Goal: Task Accomplishment & Management: Complete application form

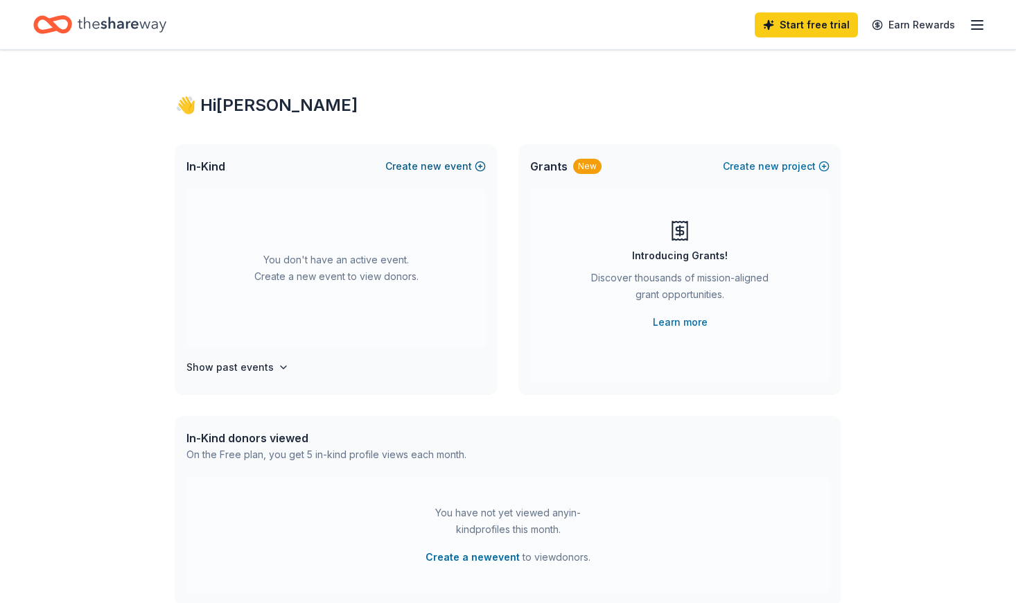
click at [405, 170] on button "Create new event" at bounding box center [435, 166] width 100 height 17
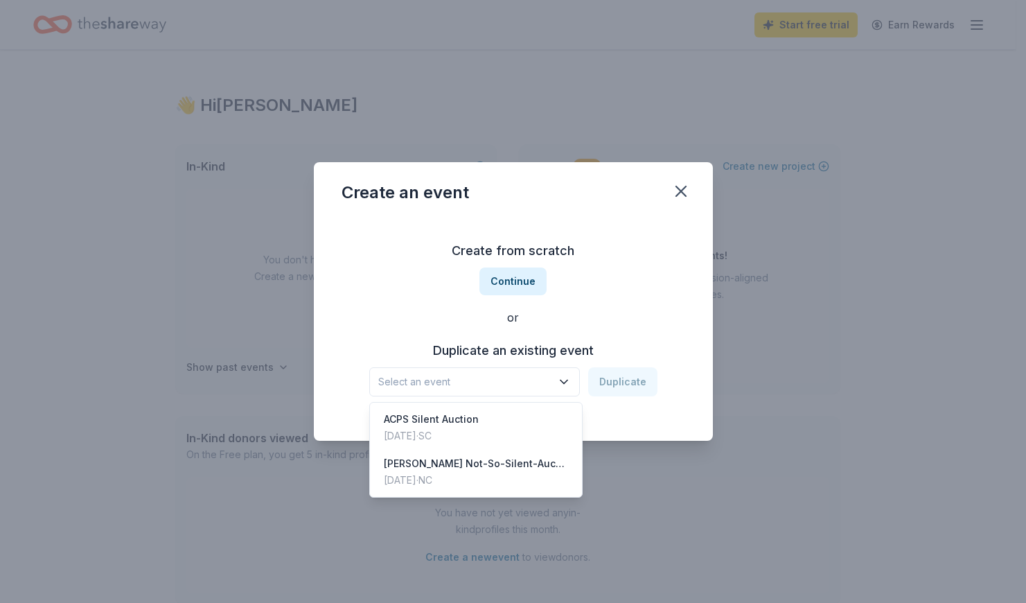
click at [525, 374] on span "Select an event" at bounding box center [464, 382] width 173 height 17
click at [460, 466] on div "[PERSON_NAME] Not-So-Silent-Auction" at bounding box center [476, 463] width 184 height 17
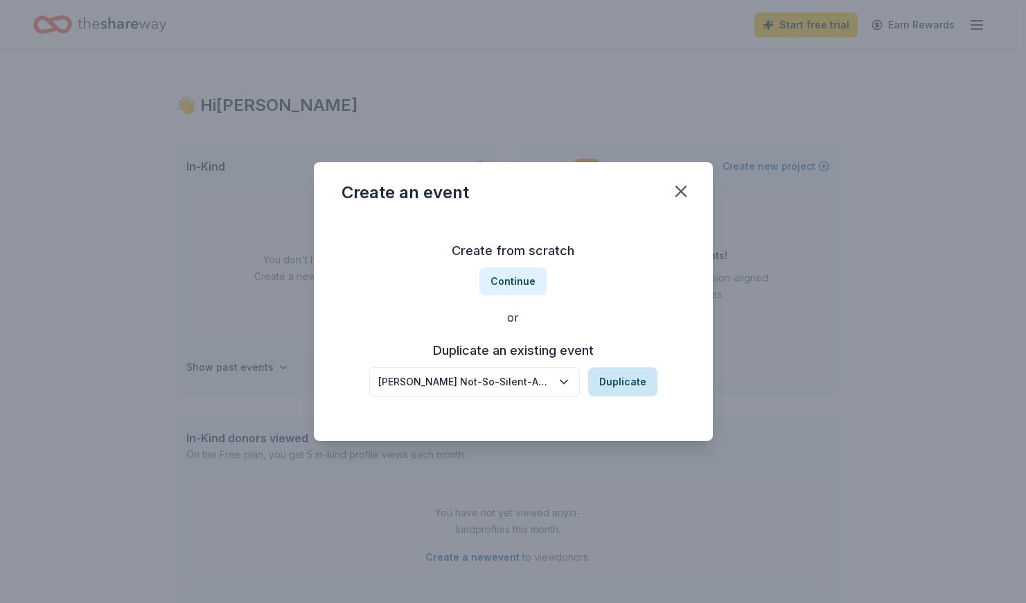
click at [611, 384] on button "Duplicate" at bounding box center [622, 381] width 69 height 29
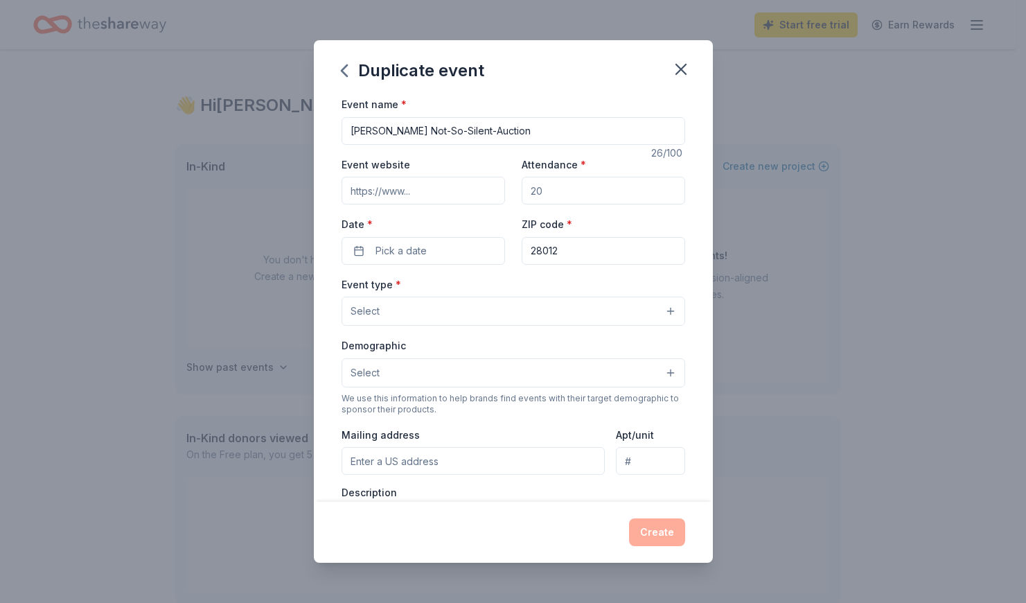
drag, startPoint x: 563, startPoint y: 193, endPoint x: 471, endPoint y: 177, distance: 93.5
click at [471, 177] on div "Event website Attendance * Date * Pick a date ZIP code * 28012" at bounding box center [514, 210] width 344 height 109
type input "90"
click at [382, 254] on span "Pick a date" at bounding box center [401, 251] width 51 height 17
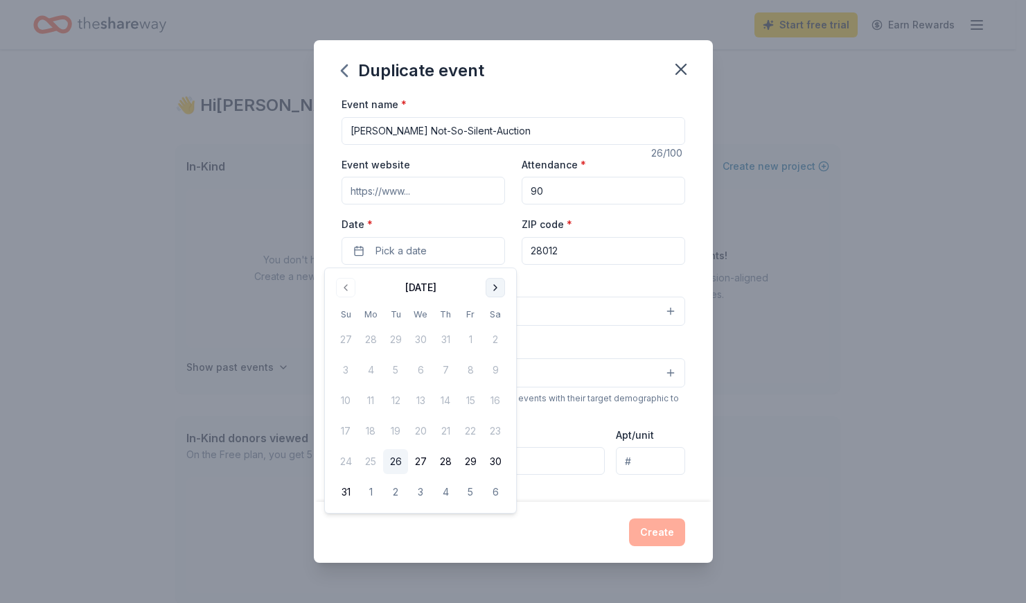
click at [492, 284] on button "Go to next month" at bounding box center [495, 287] width 19 height 19
click at [344, 368] on button "5" at bounding box center [345, 370] width 25 height 25
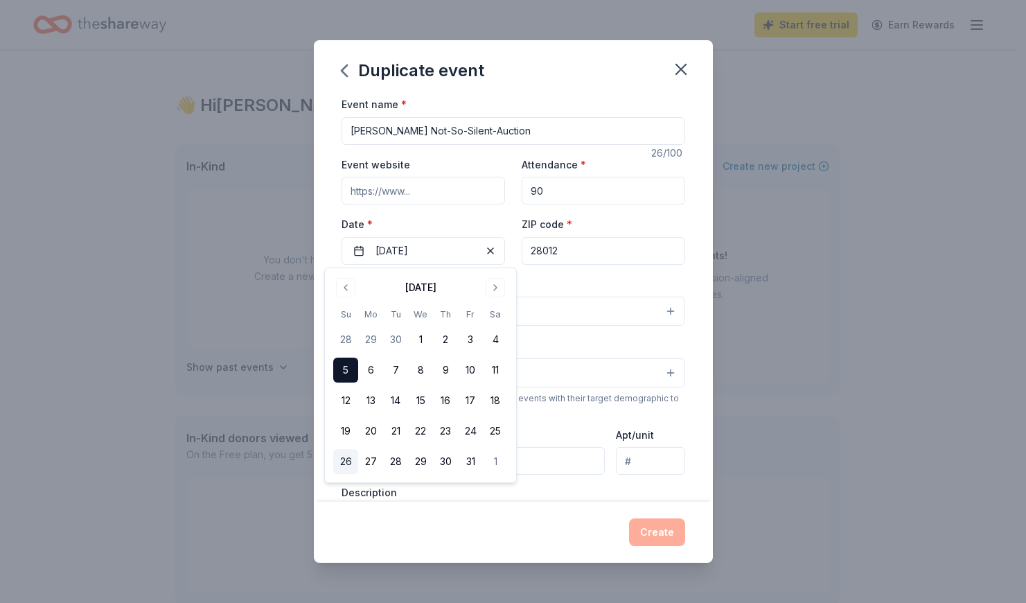
click at [347, 462] on button "26" at bounding box center [345, 461] width 25 height 25
click at [349, 367] on button "5" at bounding box center [345, 370] width 25 height 25
click at [555, 283] on div "Event type * Select" at bounding box center [514, 301] width 344 height 51
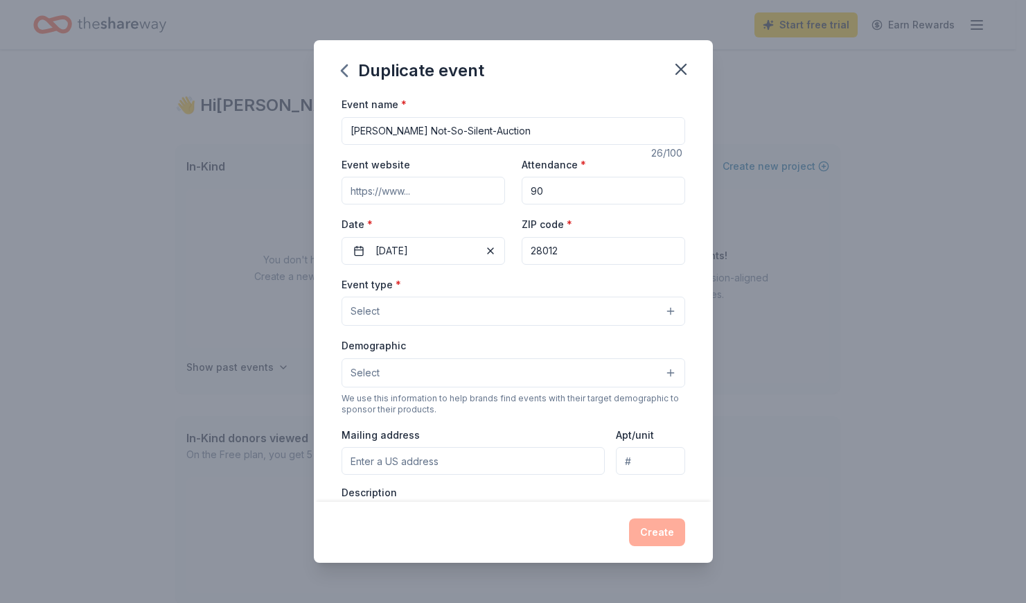
click at [498, 306] on button "Select" at bounding box center [514, 311] width 344 height 29
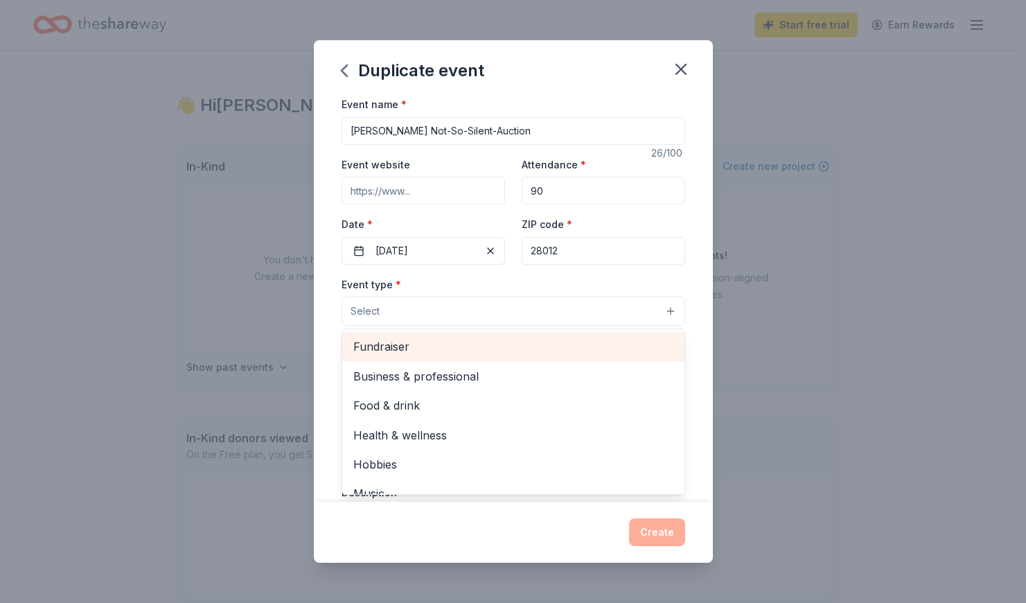
click at [418, 349] on span "Fundraiser" at bounding box center [513, 347] width 320 height 18
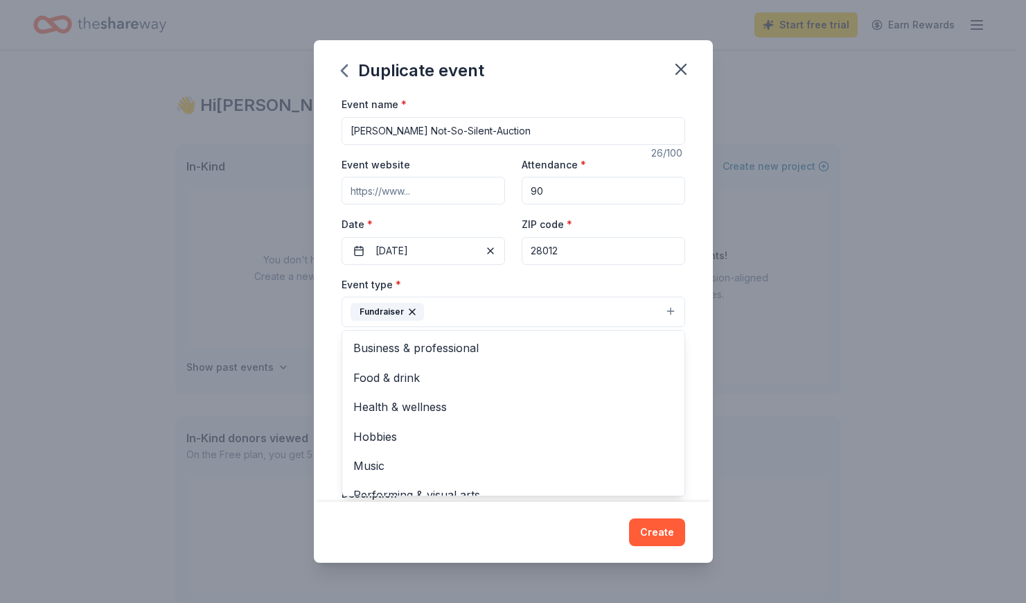
click at [324, 362] on div "Event name * Zoe Not-So-Silent-Auction 26 /100 Event website Attendance * 90 Da…" at bounding box center [513, 299] width 399 height 406
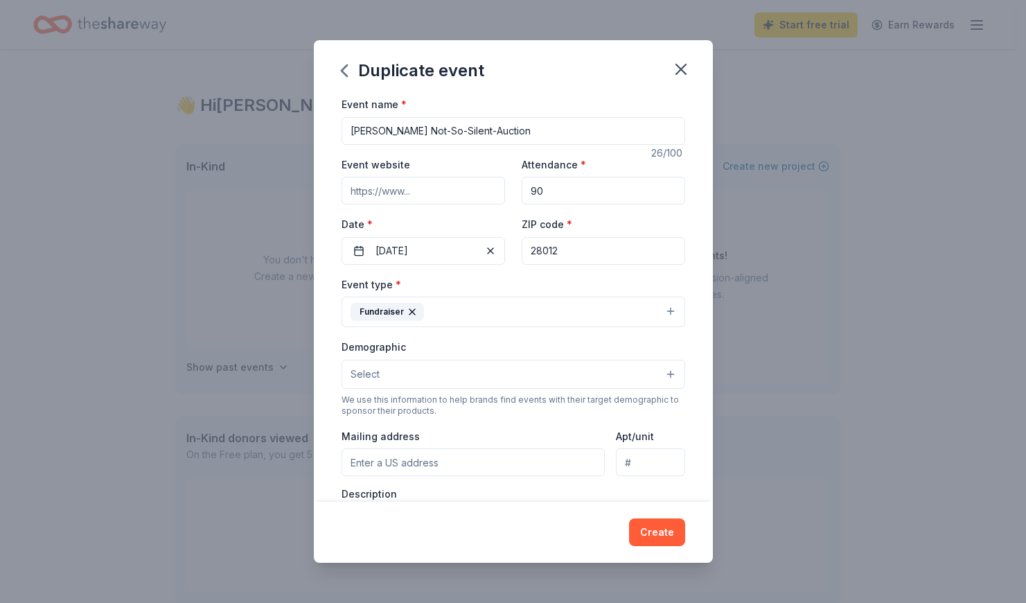
click at [371, 372] on span "Select" at bounding box center [365, 374] width 29 height 17
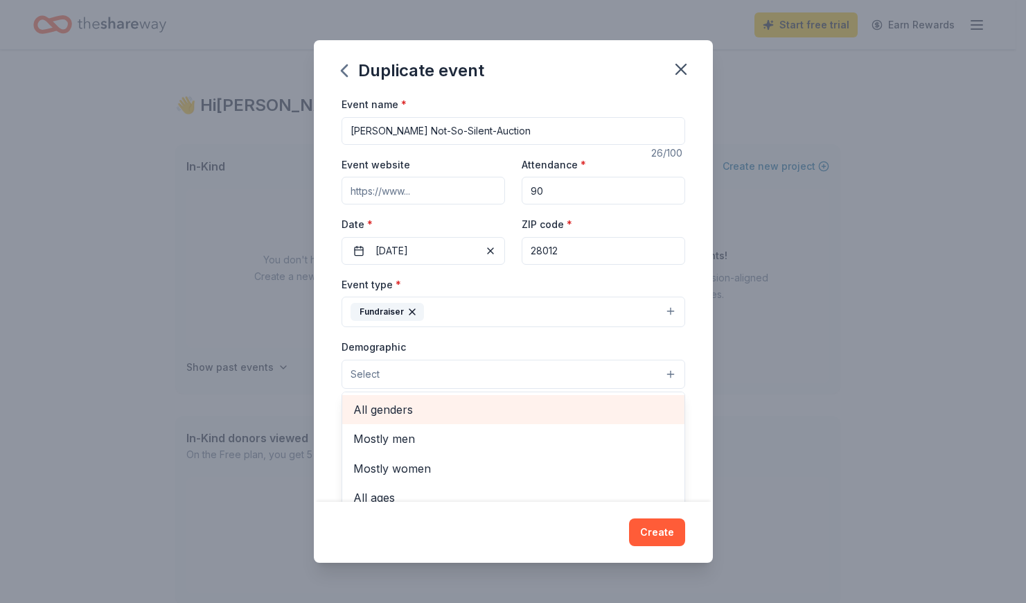
click at [388, 410] on span "All genders" at bounding box center [513, 410] width 320 height 18
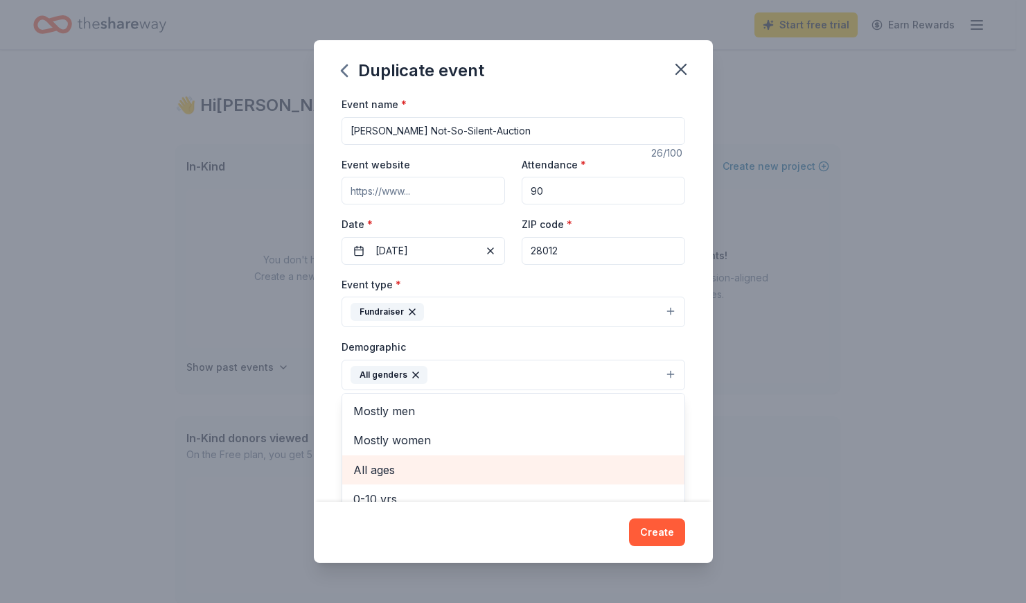
click at [364, 468] on span "All ages" at bounding box center [513, 470] width 320 height 18
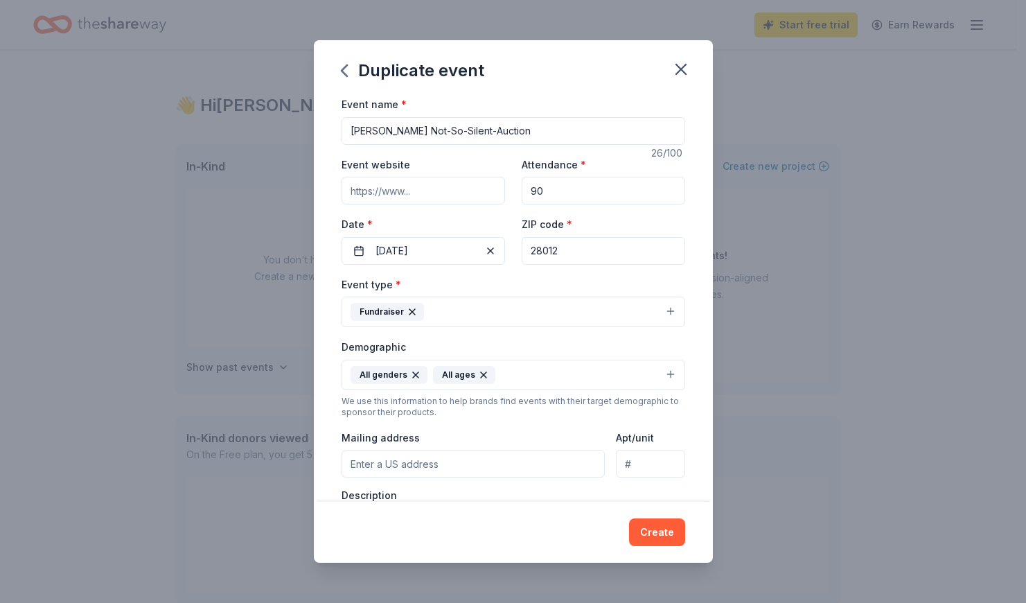
click at [481, 376] on icon "button" at bounding box center [484, 375] width 6 height 6
click at [453, 370] on button "All genders" at bounding box center [514, 375] width 344 height 30
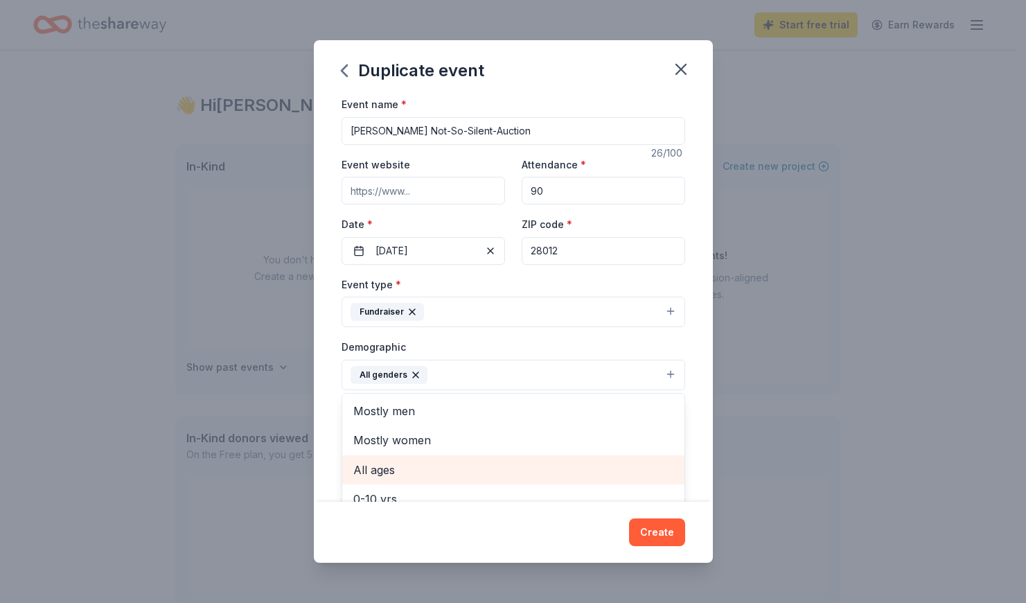
click at [370, 467] on span "All ages" at bounding box center [513, 470] width 320 height 18
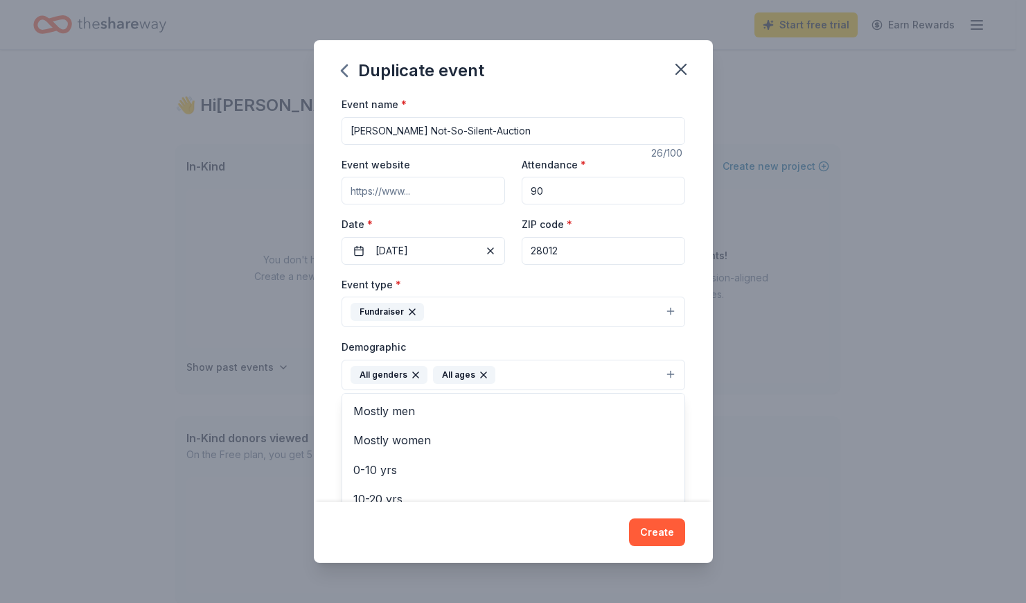
click at [330, 441] on div "Event name * Zoe Not-So-Silent-Auction 26 /100 Event website Attendance * 90 Da…" at bounding box center [513, 299] width 399 height 406
click at [480, 374] on icon "button" at bounding box center [483, 374] width 11 height 11
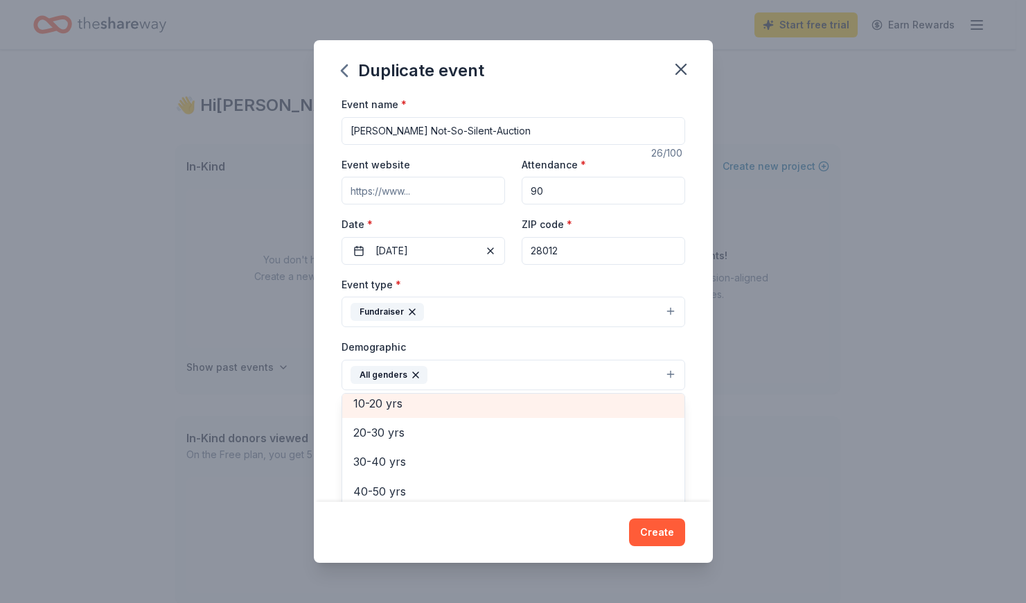
scroll to position [121, 0]
click at [407, 413] on div "10-20 yrs" at bounding box center [513, 408] width 342 height 29
click at [403, 417] on span "20-30 yrs" at bounding box center [513, 408] width 320 height 18
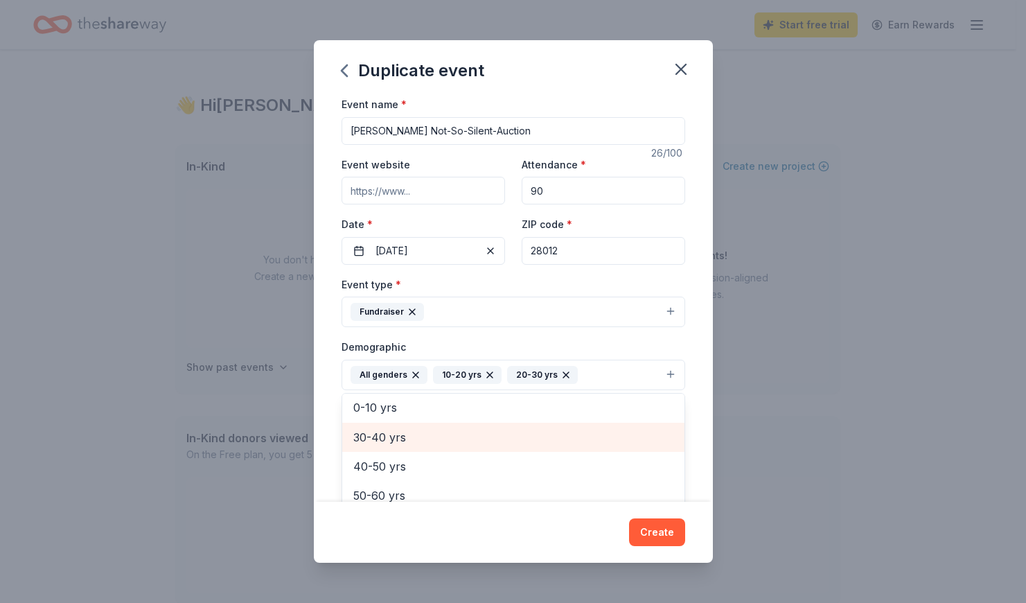
click at [395, 442] on span "30-40 yrs" at bounding box center [513, 437] width 320 height 18
click at [389, 435] on span "40-50 yrs" at bounding box center [513, 437] width 320 height 18
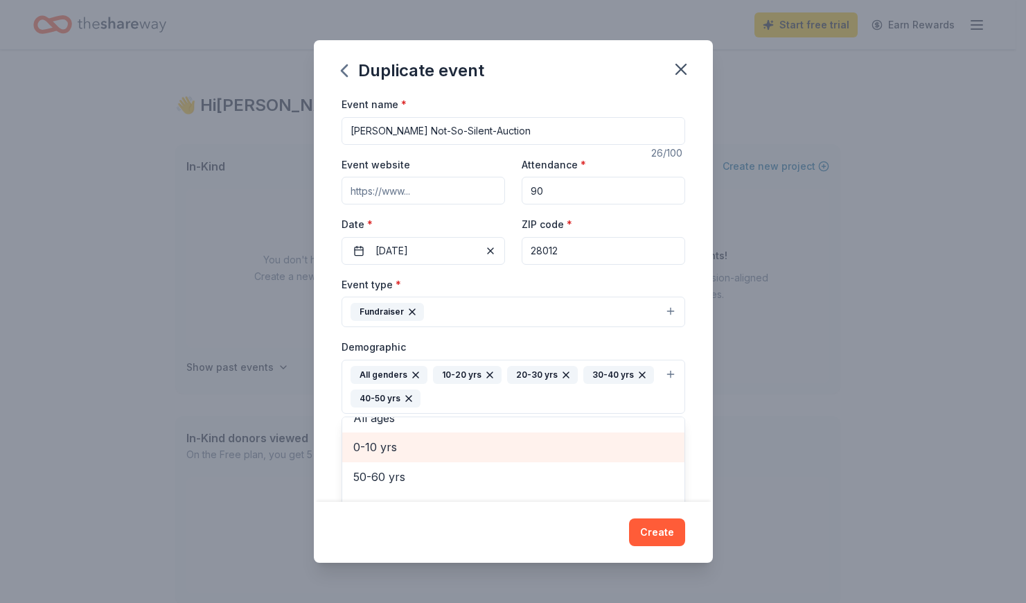
scroll to position [76, 0]
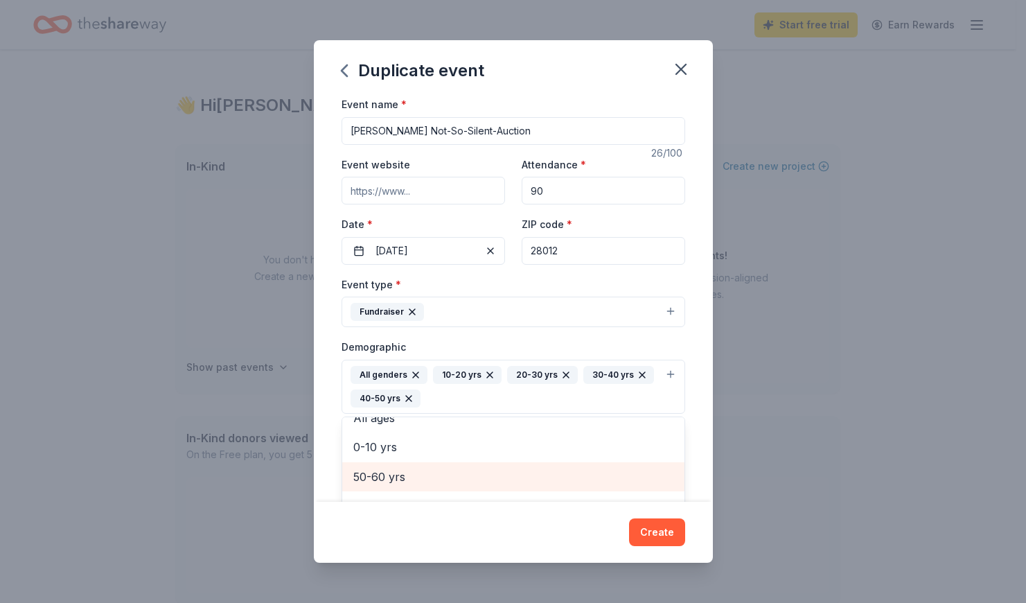
click at [390, 477] on span "50-60 yrs" at bounding box center [513, 477] width 320 height 18
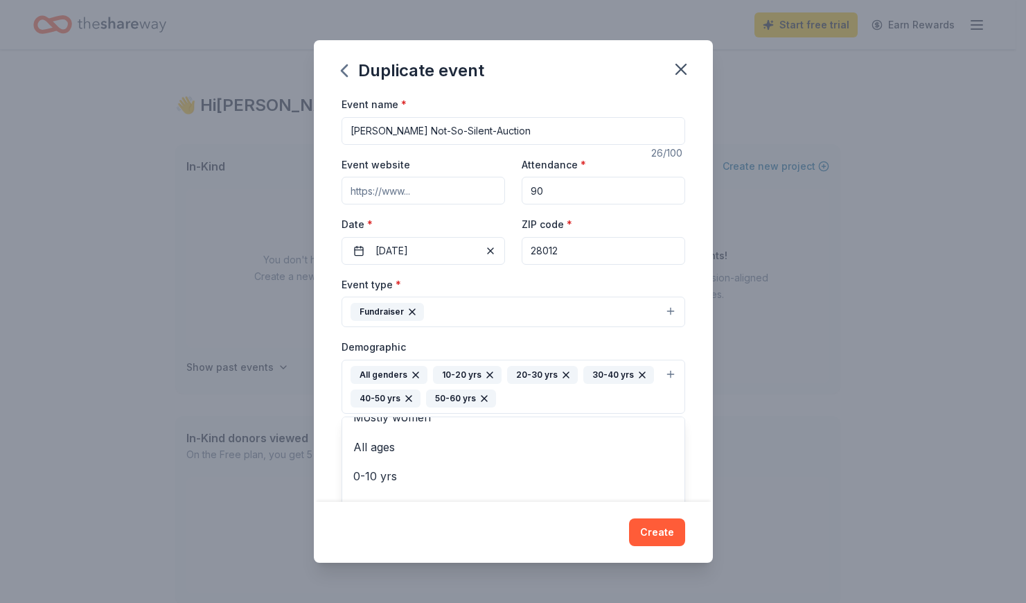
click at [337, 454] on div "Event name * Zoe Not-So-Silent-Auction 26 /100 Event website Attendance * 90 Da…" at bounding box center [513, 299] width 399 height 406
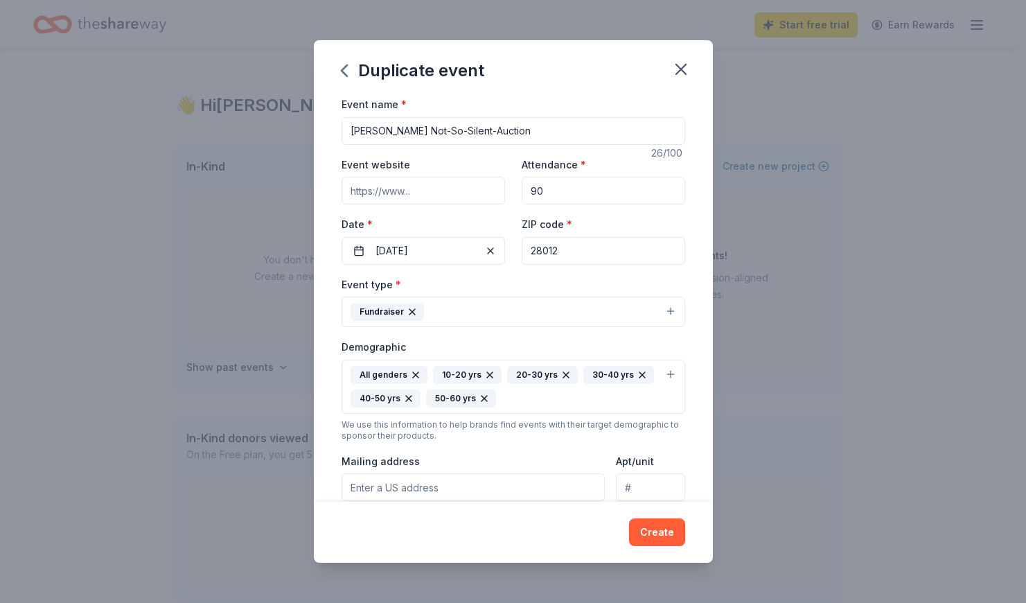
click at [337, 454] on div "Event name * Zoe Not-So-Silent-Auction 26 /100 Event website Attendance * 90 Da…" at bounding box center [513, 299] width 399 height 406
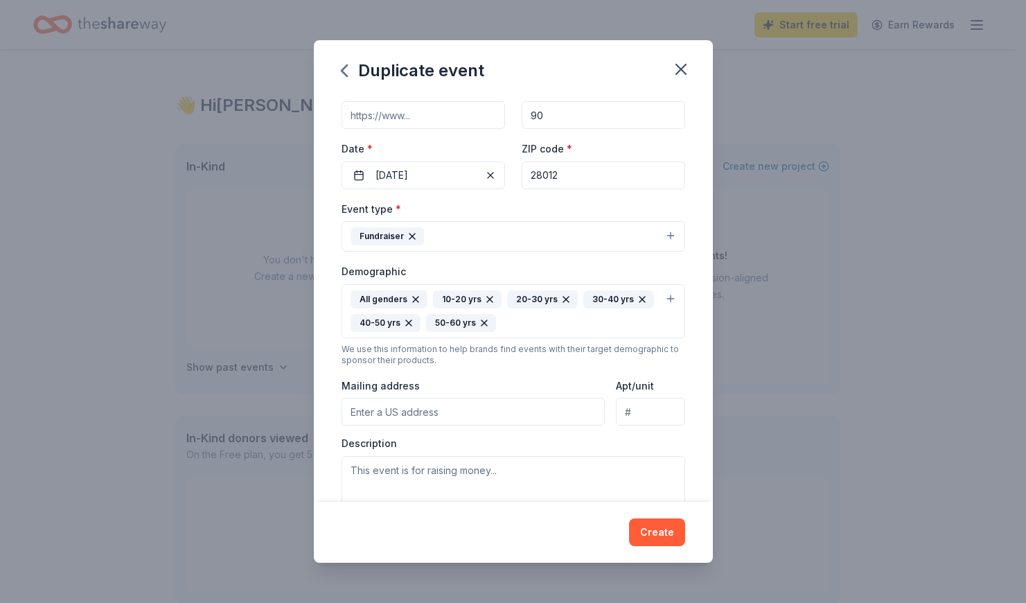
scroll to position [76, 0]
click at [373, 410] on input "Mailing address" at bounding box center [474, 411] width 264 height 28
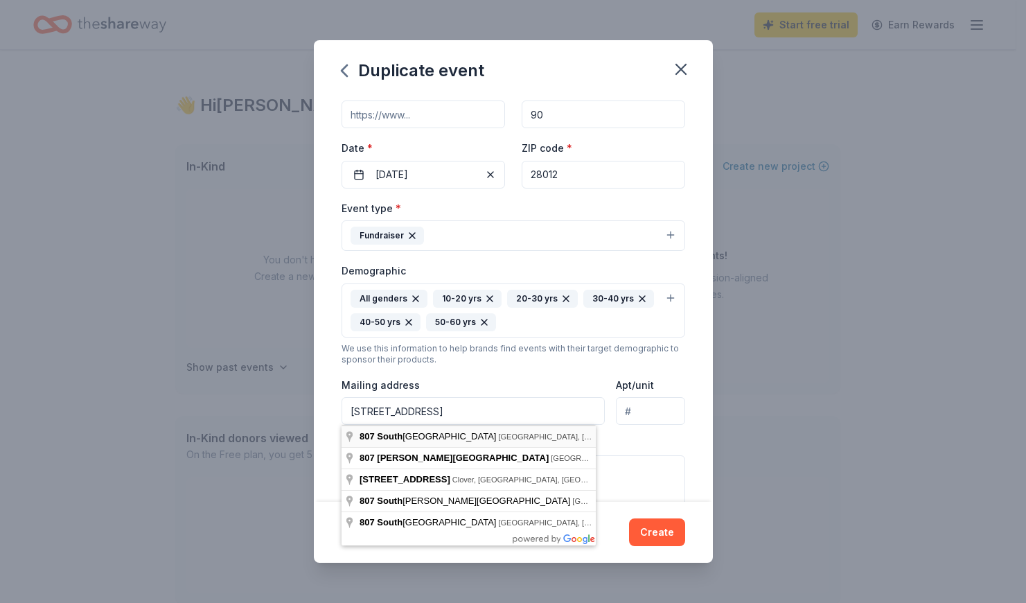
type input "807 South Point Road, Belmont, NC, 28012"
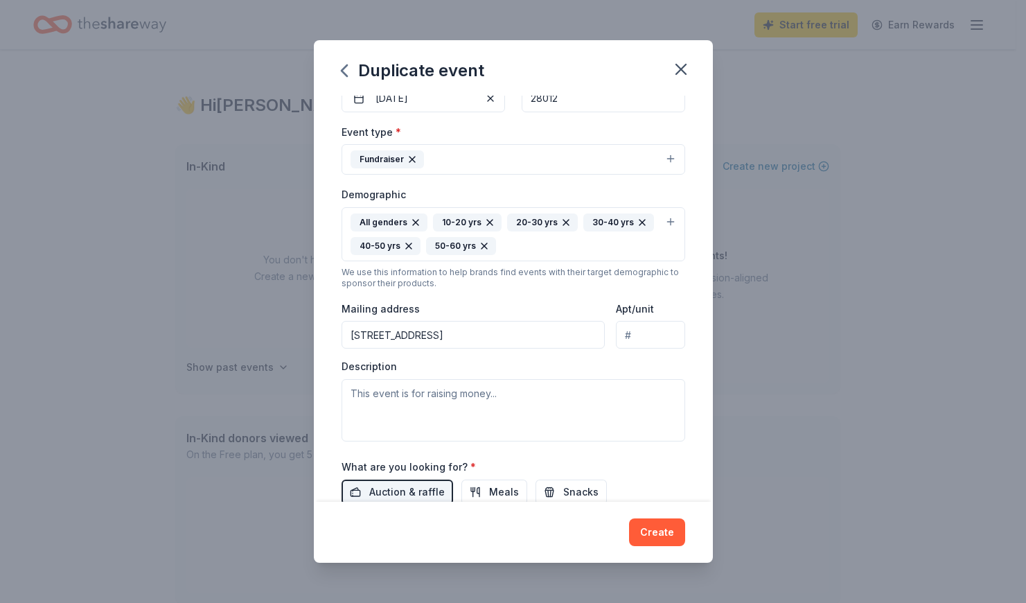
scroll to position [153, 0]
click at [376, 394] on textarea at bounding box center [514, 409] width 344 height 62
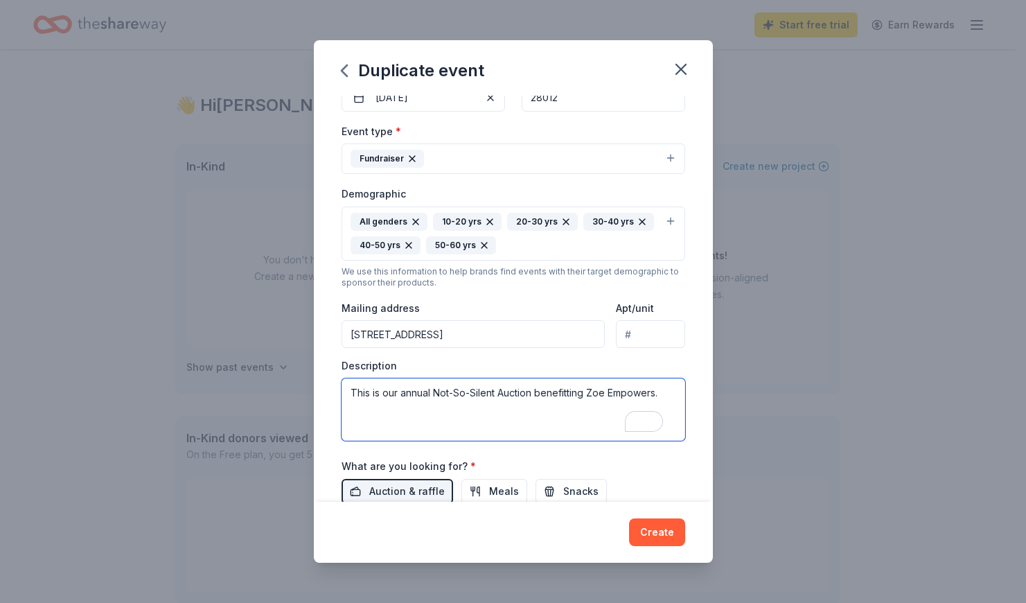
click at [384, 393] on textarea "This is our annual Not-So-Silent Auction benefitting Zoe Empowers." at bounding box center [514, 409] width 344 height 62
paste textarea "During the month of October (2025), First United Methodist Church of Belmont wi…"
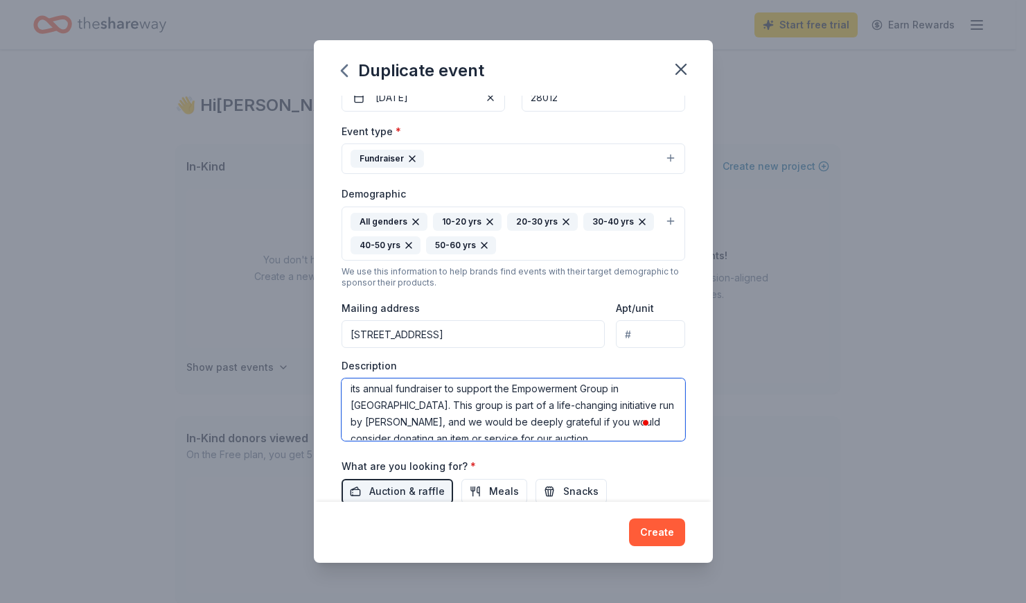
scroll to position [0, 0]
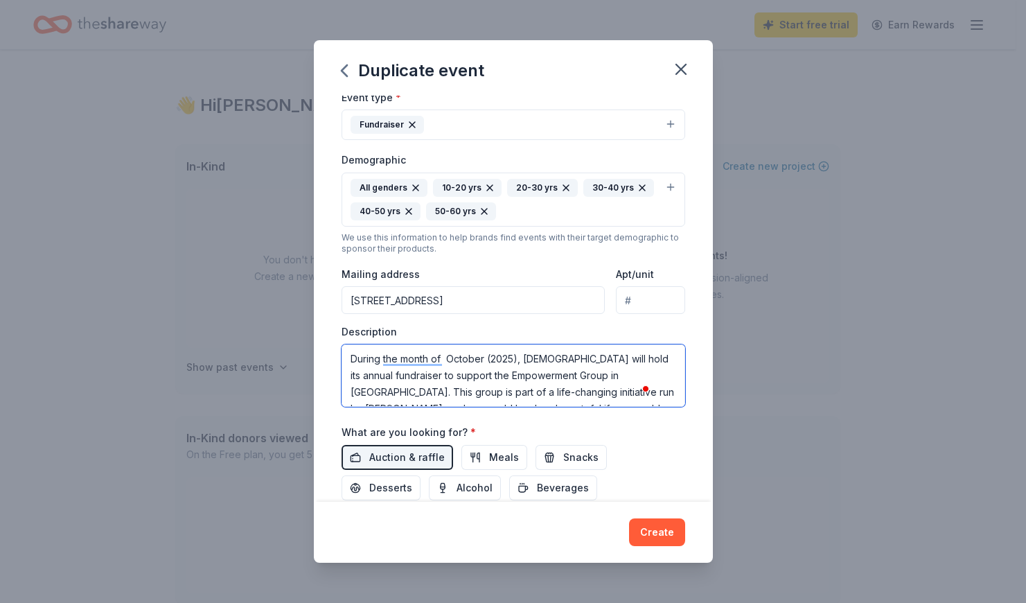
drag, startPoint x: 446, startPoint y: 358, endPoint x: 384, endPoint y: 350, distance: 62.8
click at [384, 350] on textarea "During the month of October (2025), First United Methodist Church of Belmont wi…" at bounding box center [514, 375] width 344 height 62
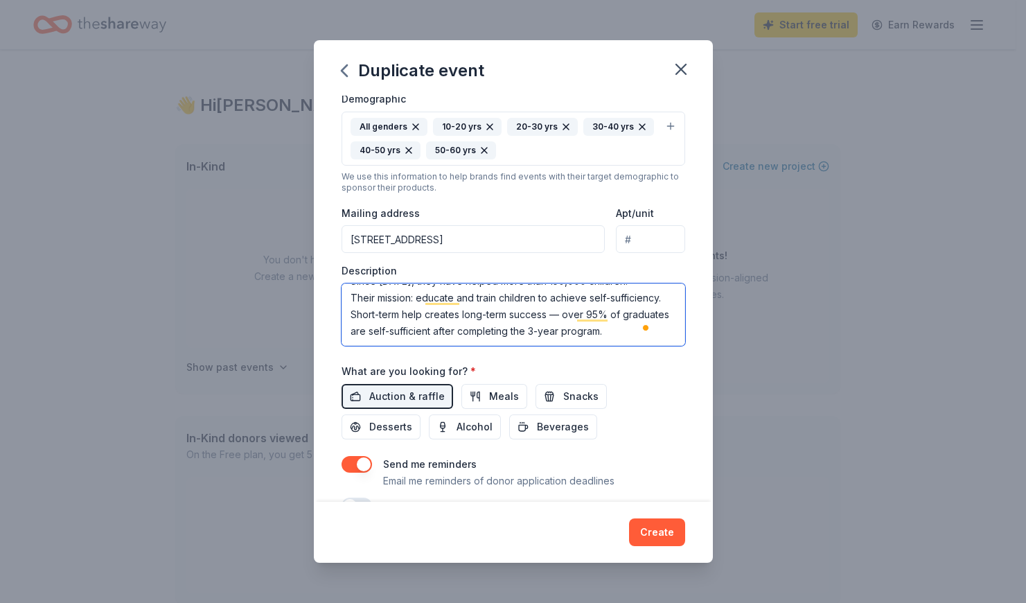
click at [376, 339] on textarea "During October (2025), First United Methodist Church of Belmont will hold its a…" at bounding box center [514, 314] width 344 height 62
paste textarea "FUMC Belmont’s Impact in Rwanda In the aftermath of the 1995 genocide, Rwanda w…"
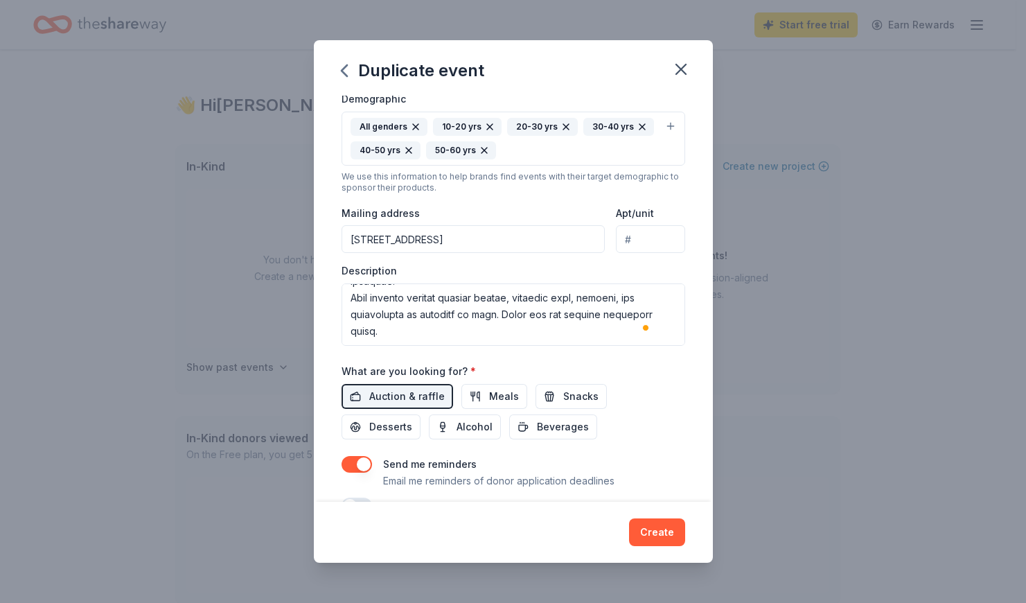
click at [203, 307] on div "Duplicate event Event name * Zoe Not-So-Silent-Auction 26 /100 Event website At…" at bounding box center [513, 301] width 1026 height 603
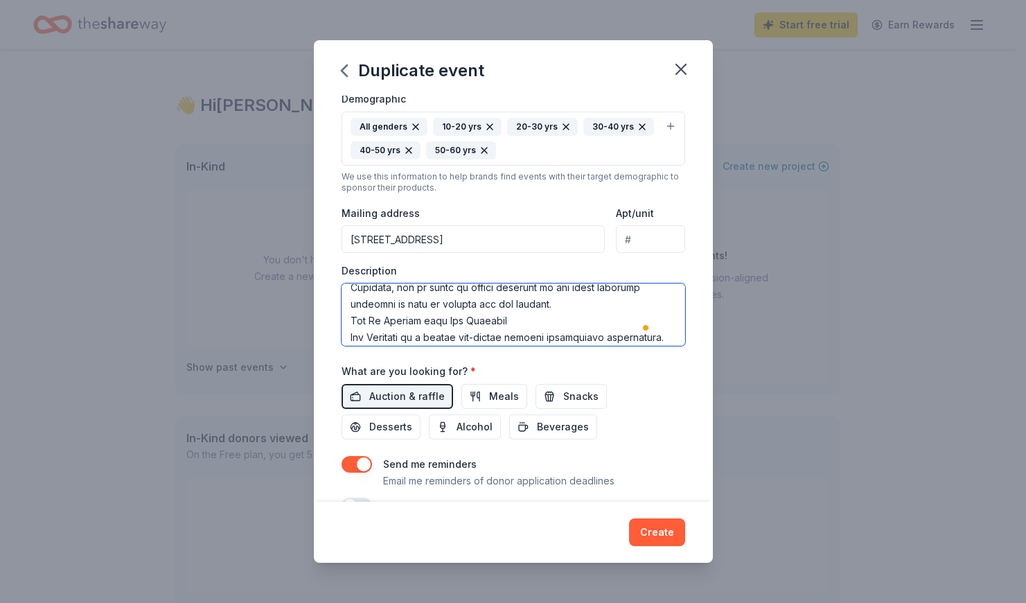
click at [600, 302] on textarea "To enrich screen reader interactions, please activate Accessibility in Grammarl…" at bounding box center [514, 314] width 344 height 62
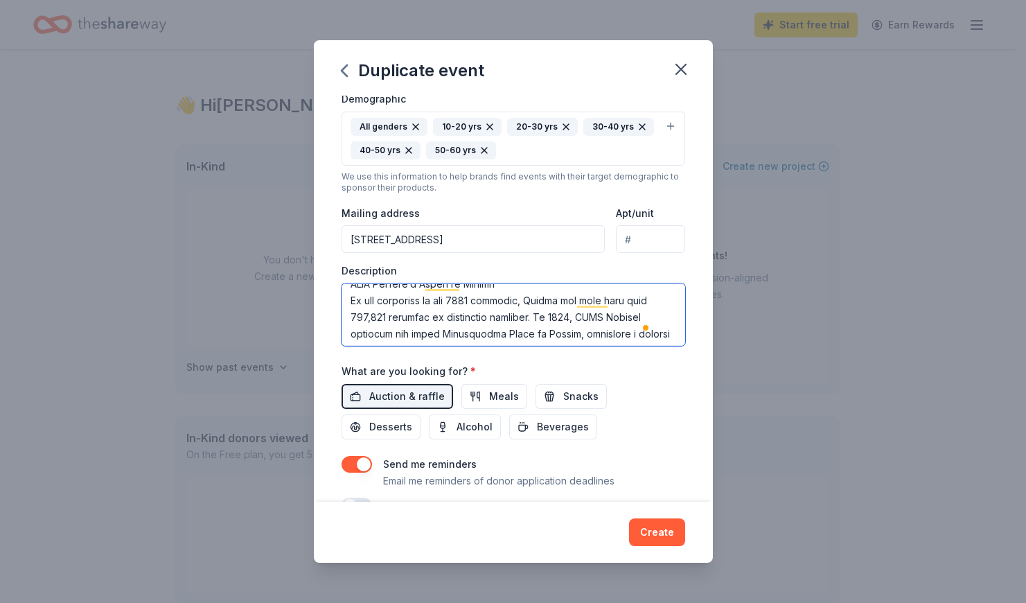
click at [654, 302] on textarea "To enrich screen reader interactions, please activate Accessibility in Grammarl…" at bounding box center [514, 314] width 344 height 62
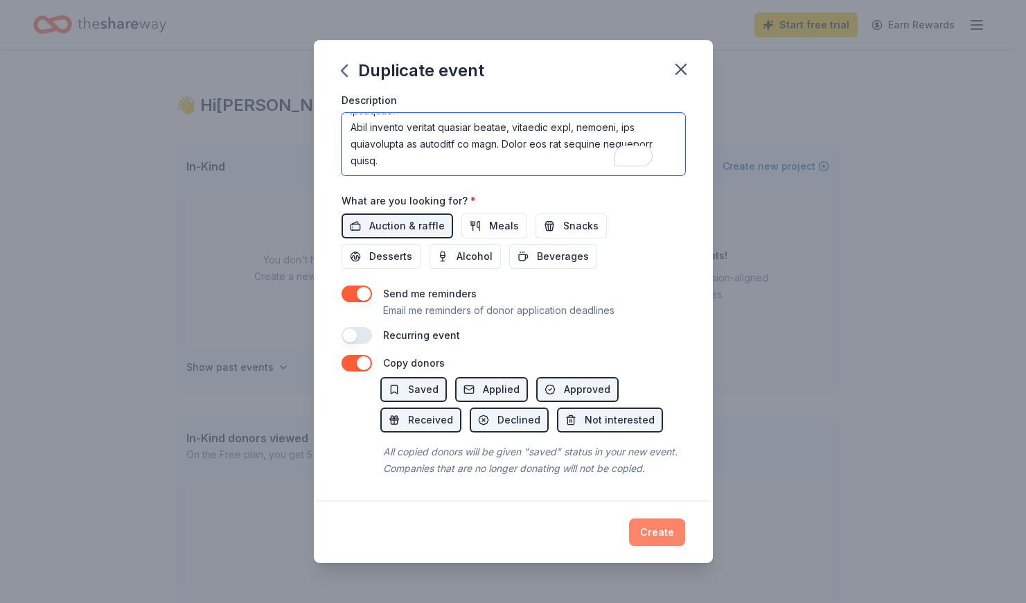
type textarea "During October (2025), First United Methodist Church of Belmont will hold its a…"
click at [649, 535] on button "Create" at bounding box center [657, 532] width 56 height 28
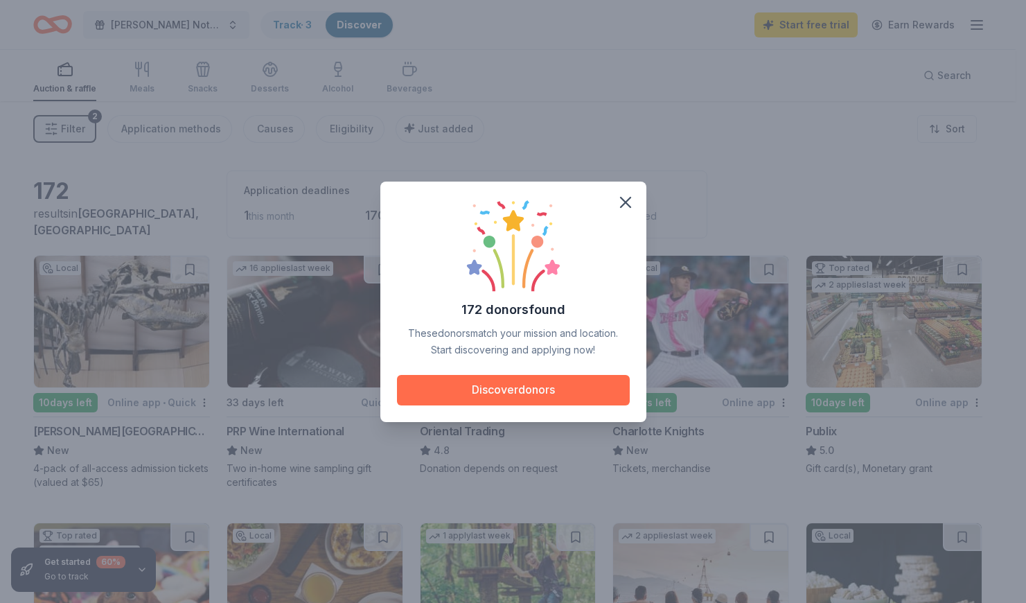
click at [557, 392] on button "Discover donors" at bounding box center [513, 390] width 233 height 30
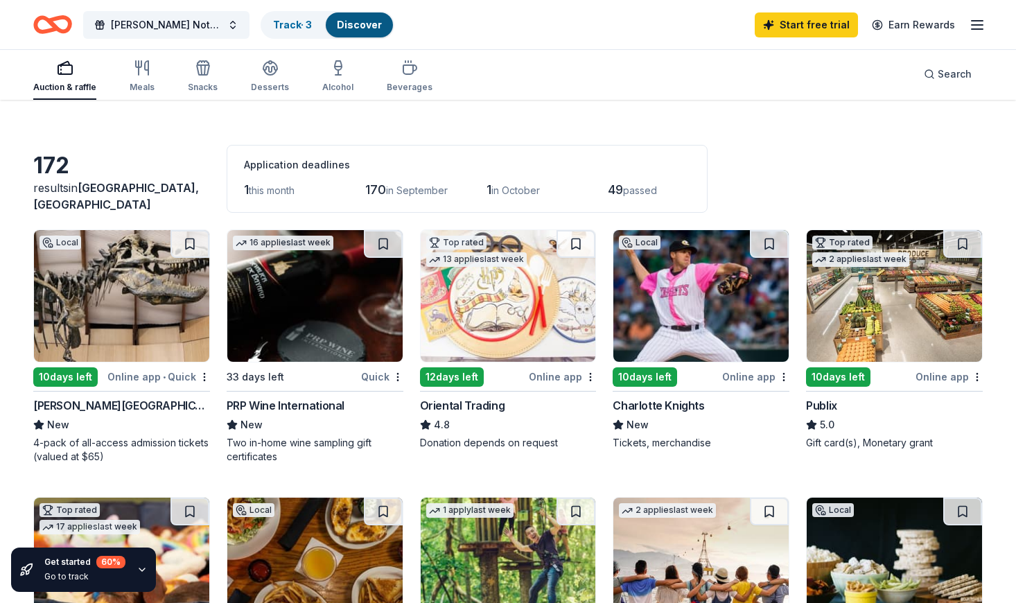
click at [683, 405] on div "Charlotte Knights" at bounding box center [658, 405] width 91 height 17
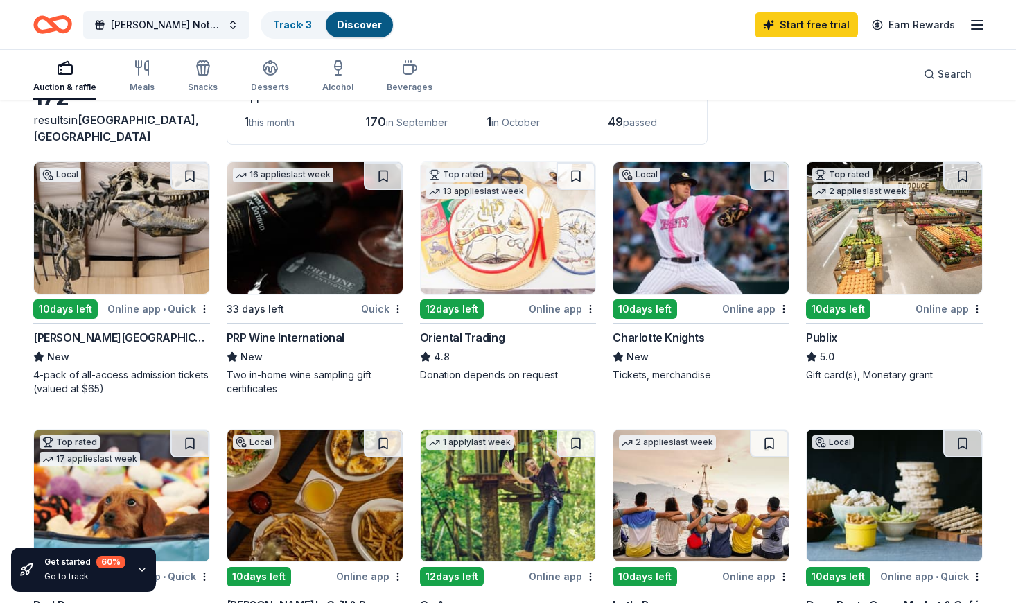
scroll to position [94, 0]
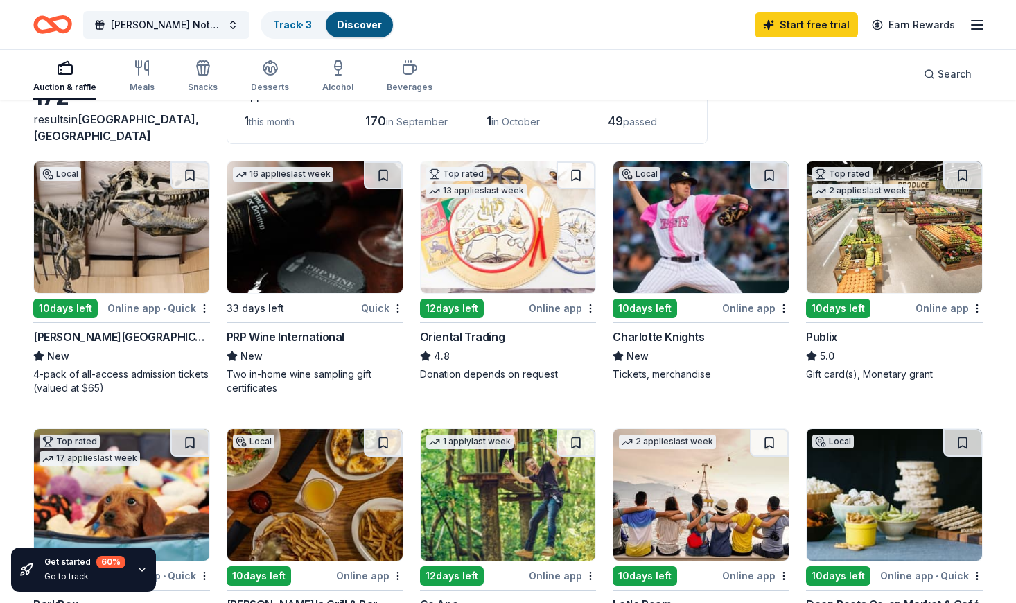
click at [865, 267] on img at bounding box center [894, 227] width 175 height 132
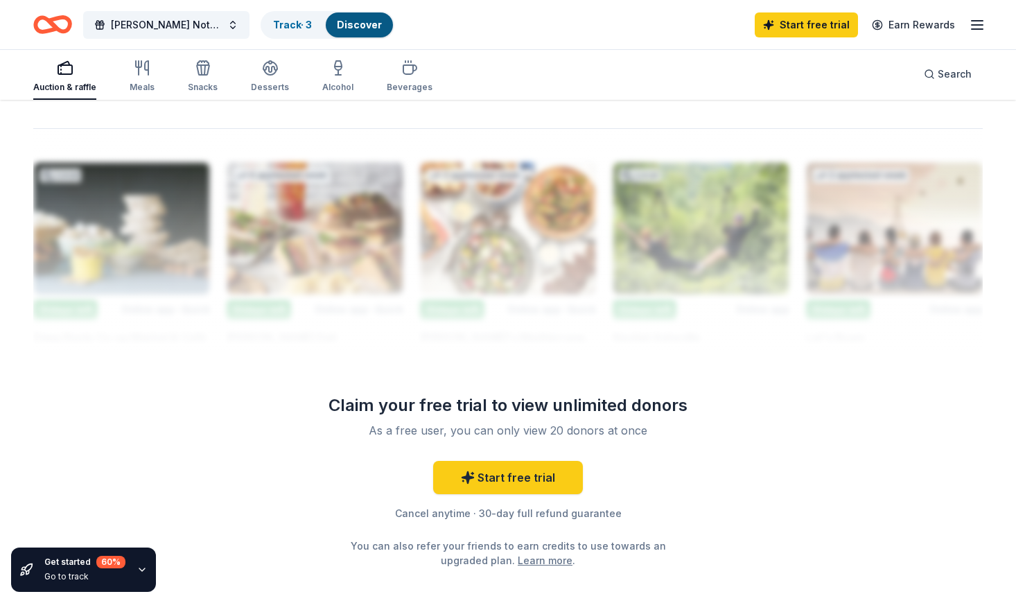
scroll to position [1185, 0]
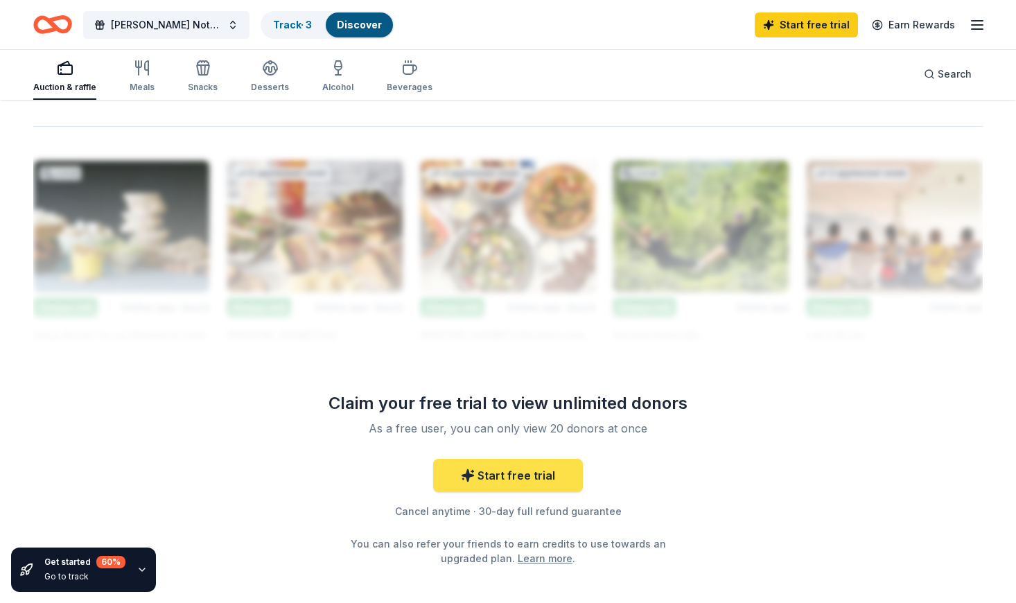
click at [482, 477] on link "Start free trial" at bounding box center [508, 475] width 150 height 33
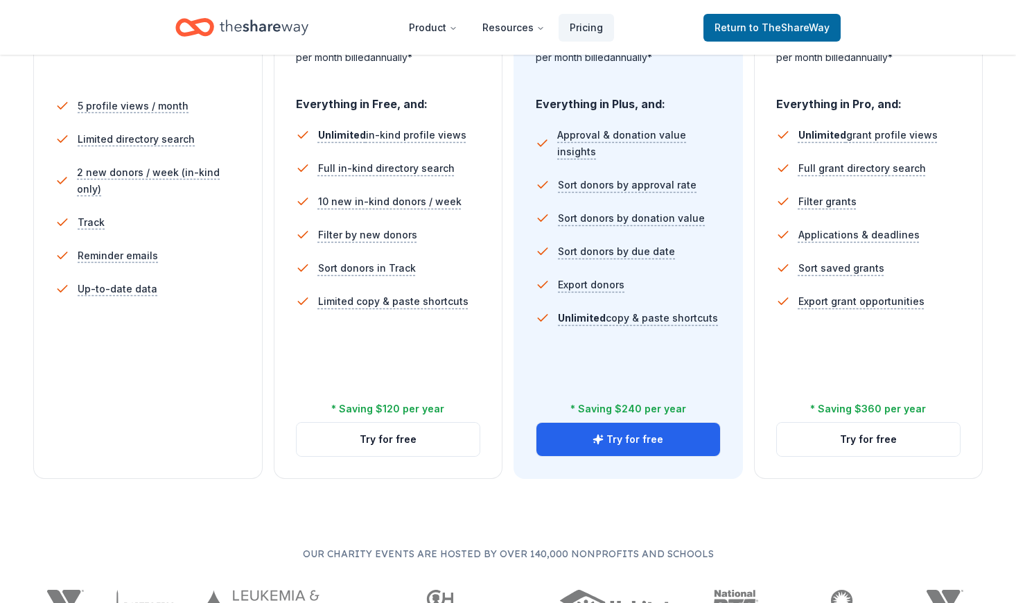
scroll to position [410, 0]
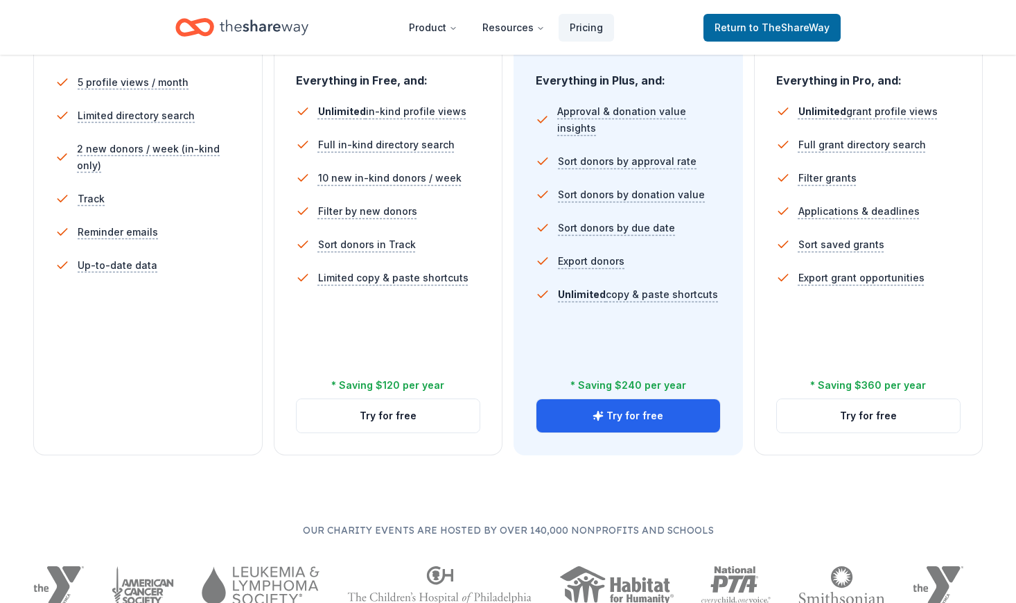
click at [151, 328] on div "5 profile views / month Limited directory search 2 new donors / week (in-kind o…" at bounding box center [147, 226] width 185 height 333
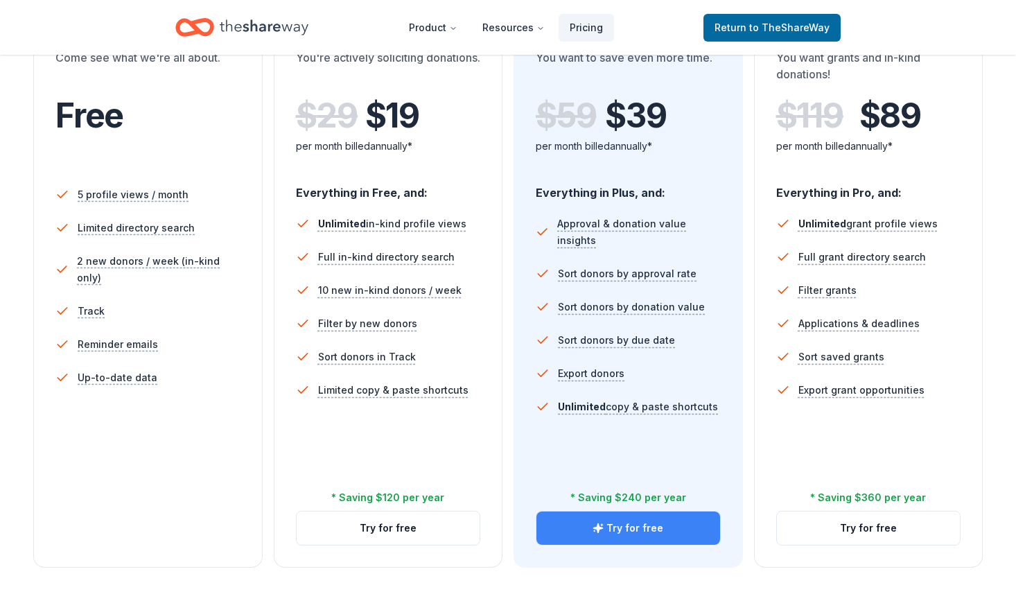
scroll to position [299, 0]
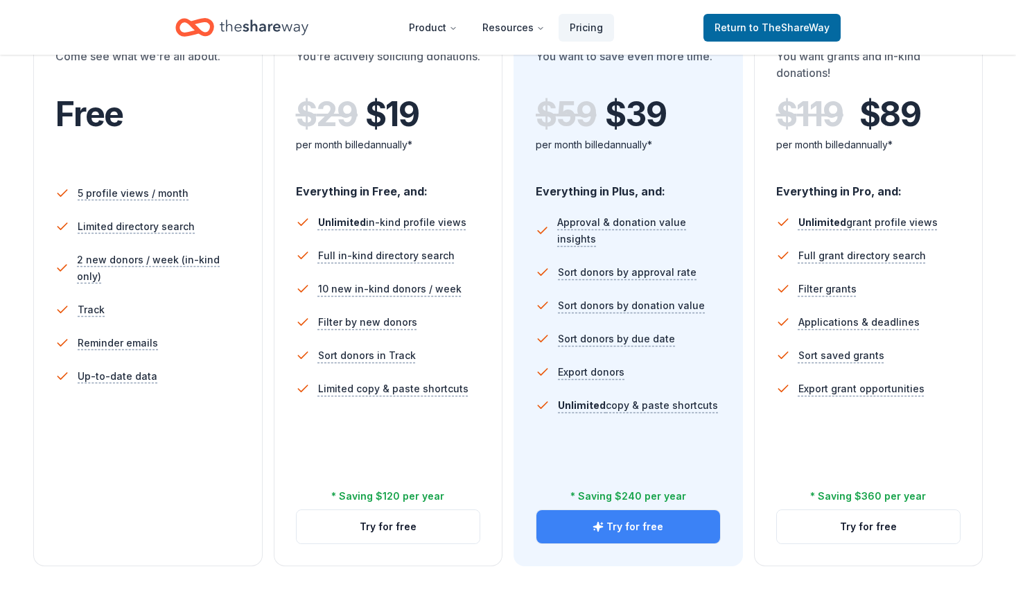
click at [588, 527] on button "Try for free" at bounding box center [628, 526] width 184 height 33
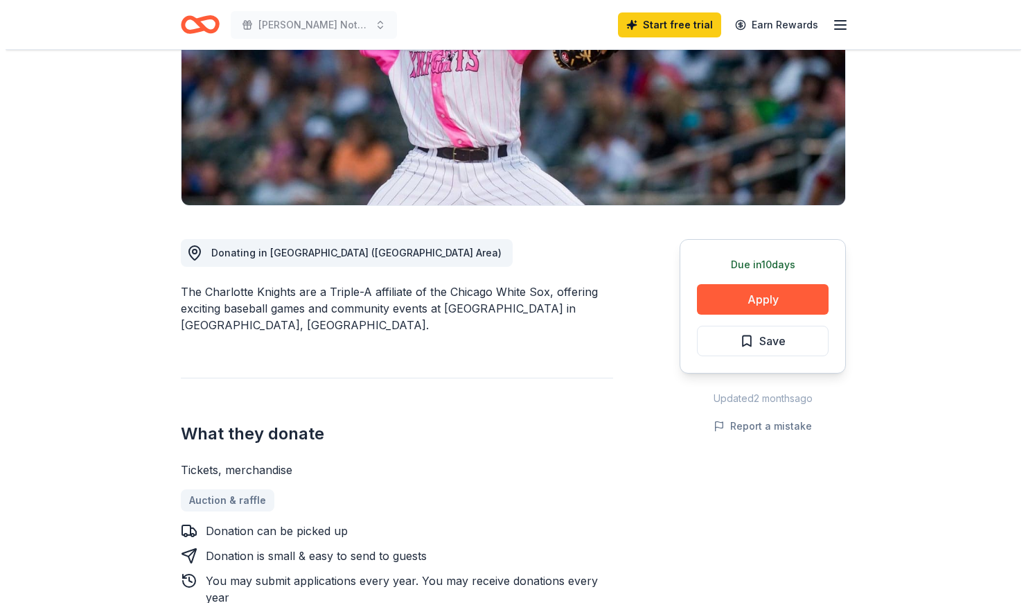
scroll to position [216, 0]
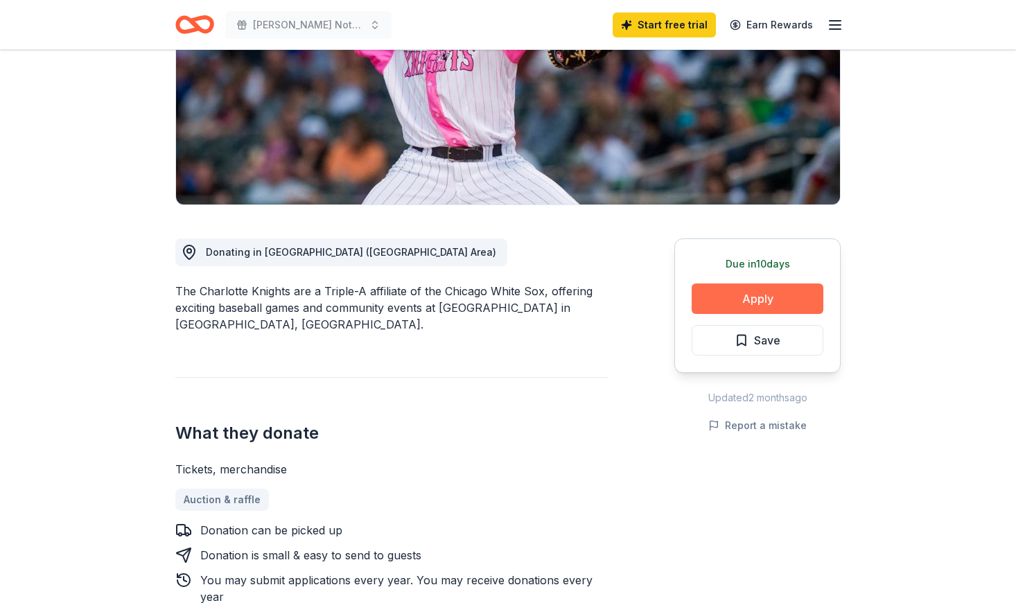
click at [750, 300] on button "Apply" at bounding box center [758, 298] width 132 height 30
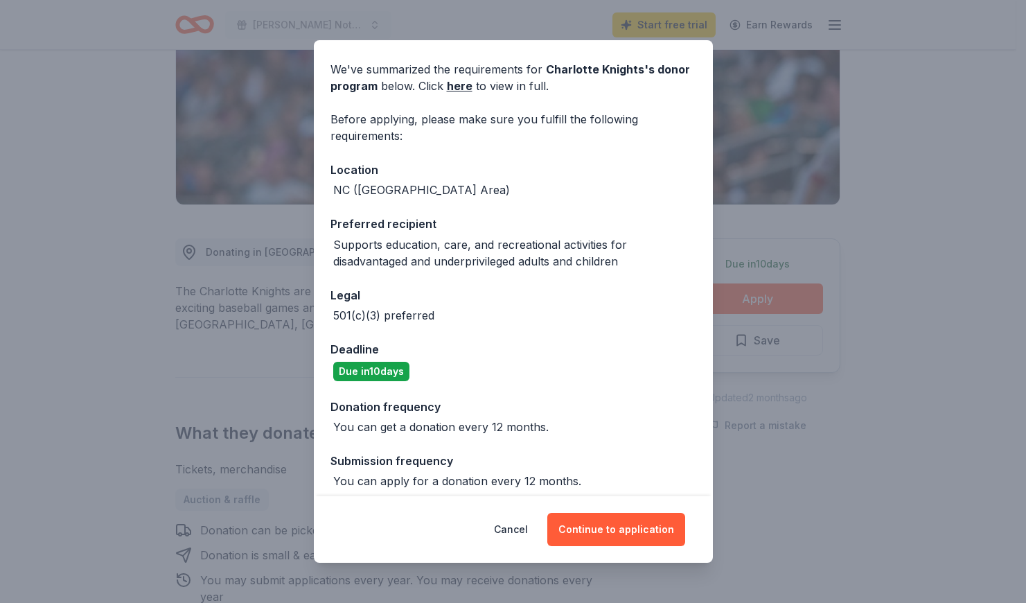
scroll to position [56, 0]
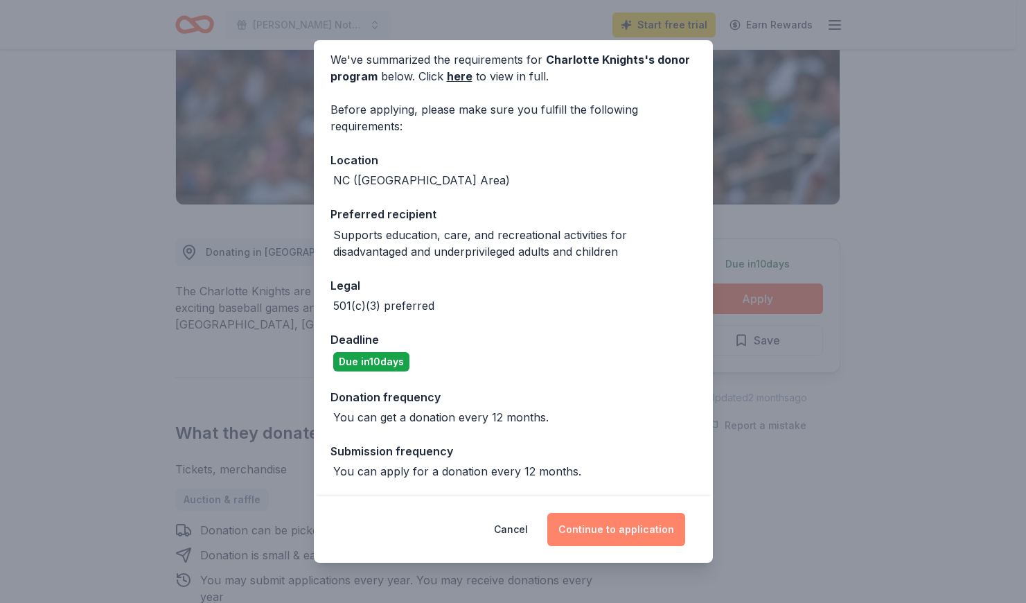
click at [595, 527] on button "Continue to application" at bounding box center [617, 529] width 138 height 33
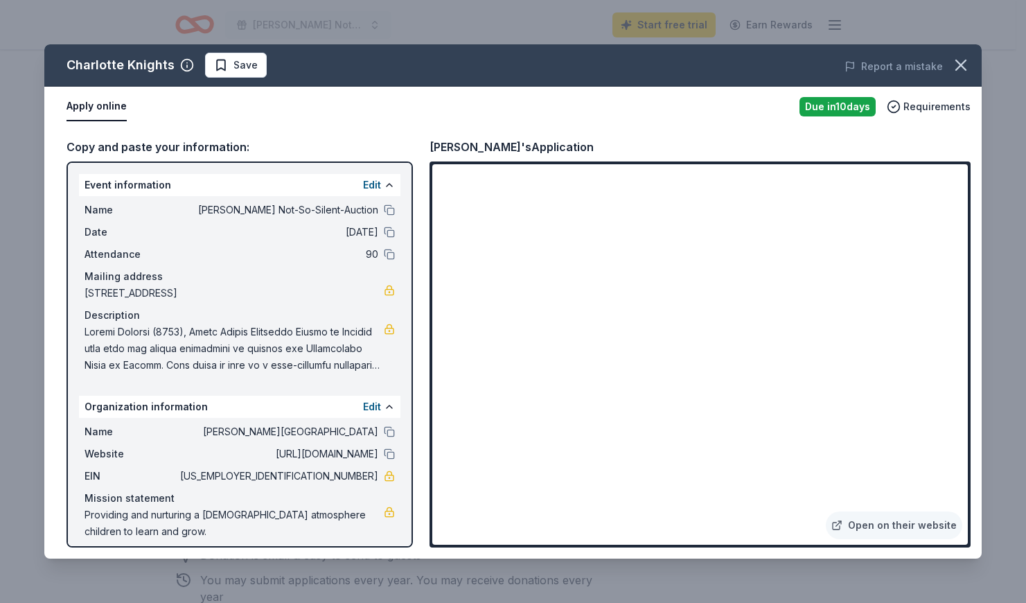
click at [17, 489] on div "Charlotte Knights Save Report a mistake Apply online Due [DATE] Requirements Co…" at bounding box center [513, 301] width 1026 height 603
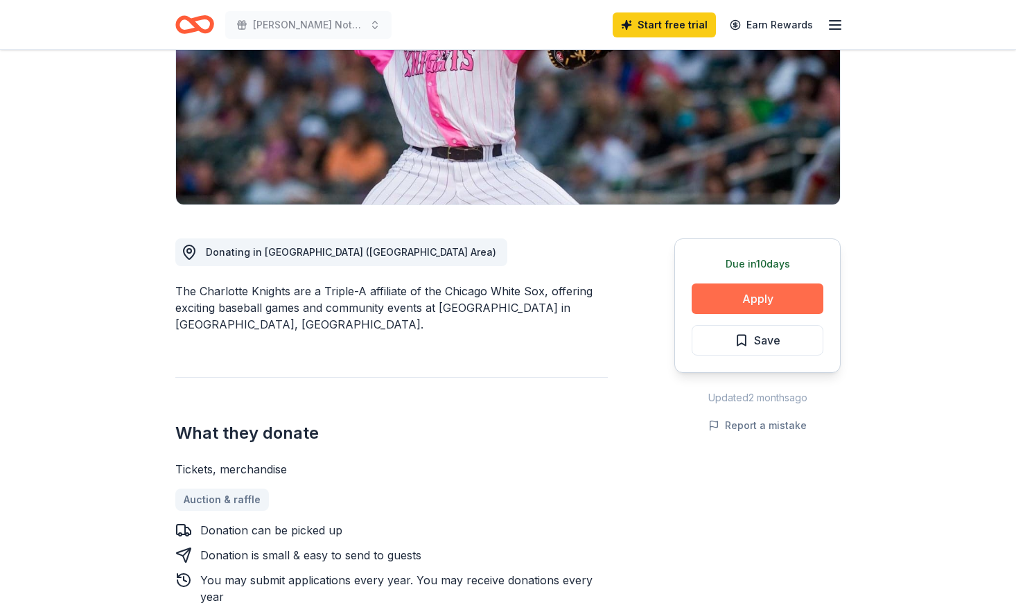
click at [723, 304] on button "Apply" at bounding box center [758, 298] width 132 height 30
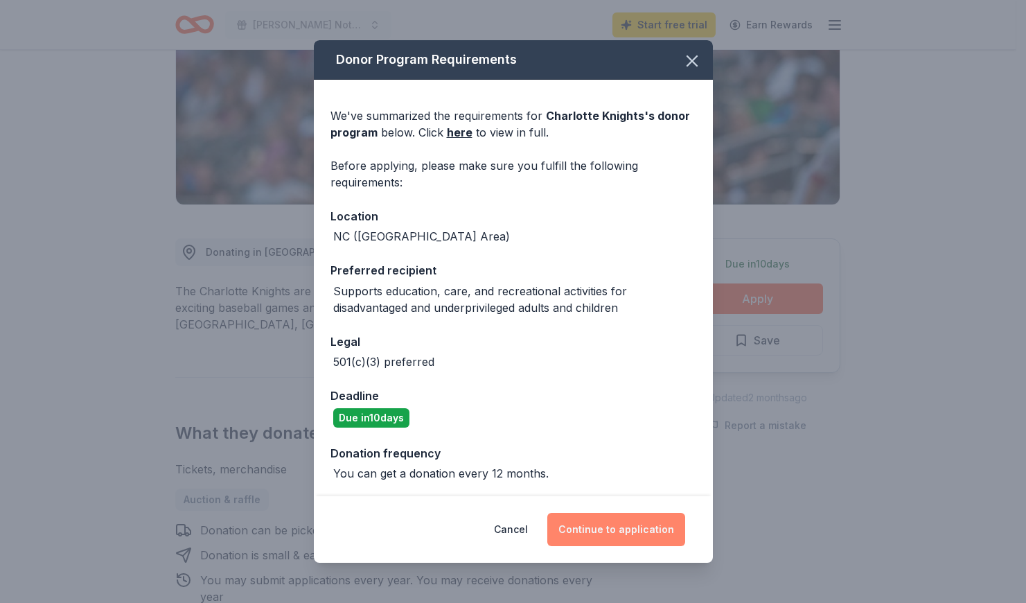
click at [598, 532] on button "Continue to application" at bounding box center [617, 529] width 138 height 33
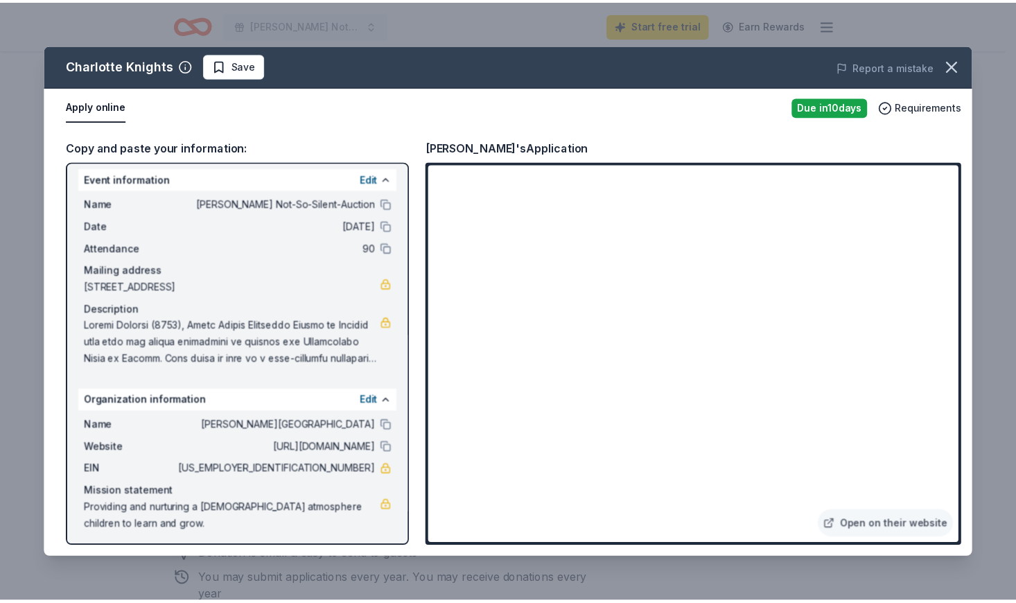
scroll to position [7, 0]
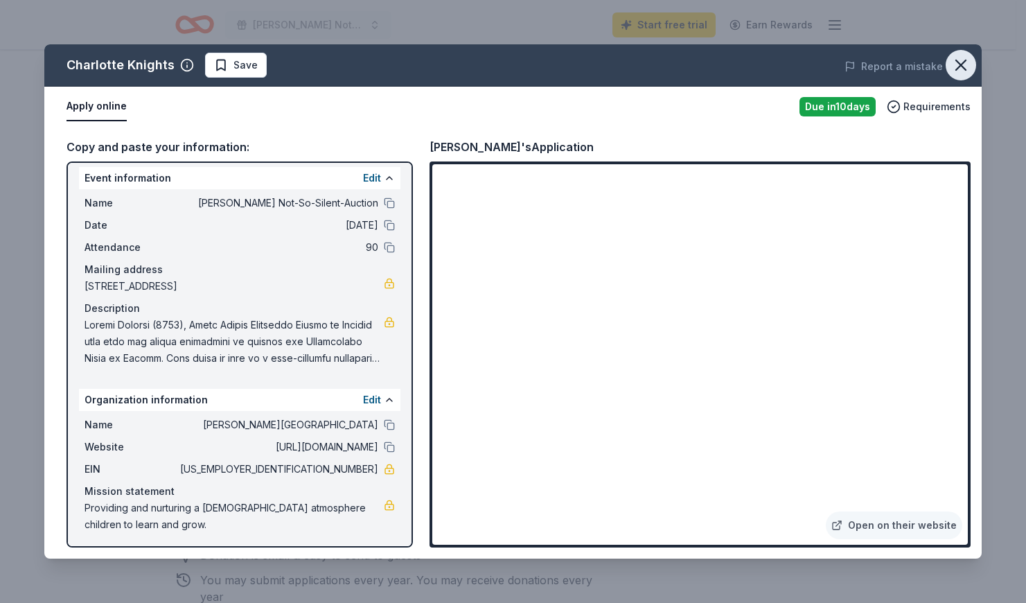
click at [970, 63] on icon "button" at bounding box center [961, 64] width 19 height 19
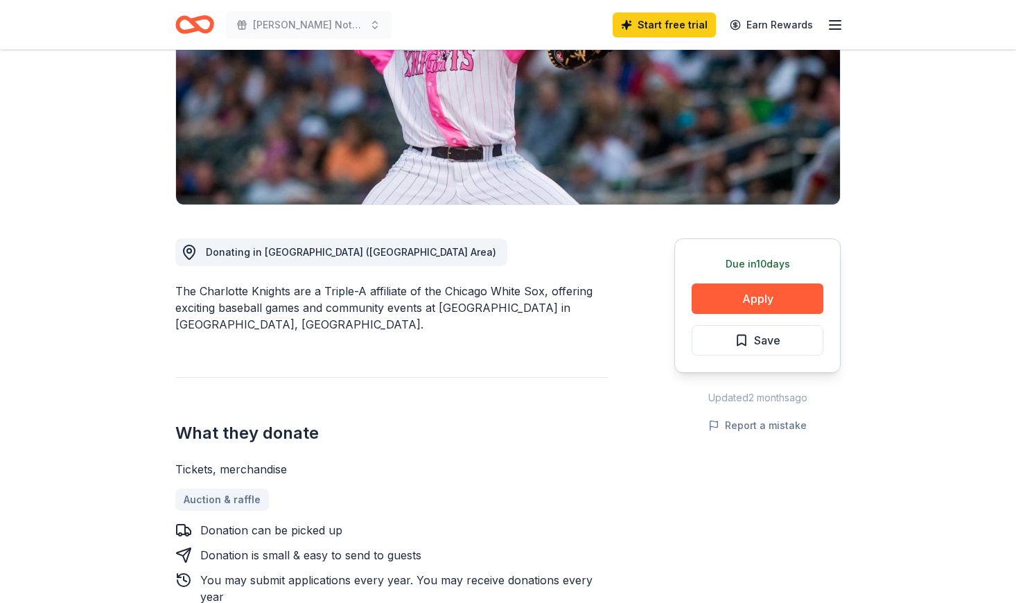
scroll to position [0, 0]
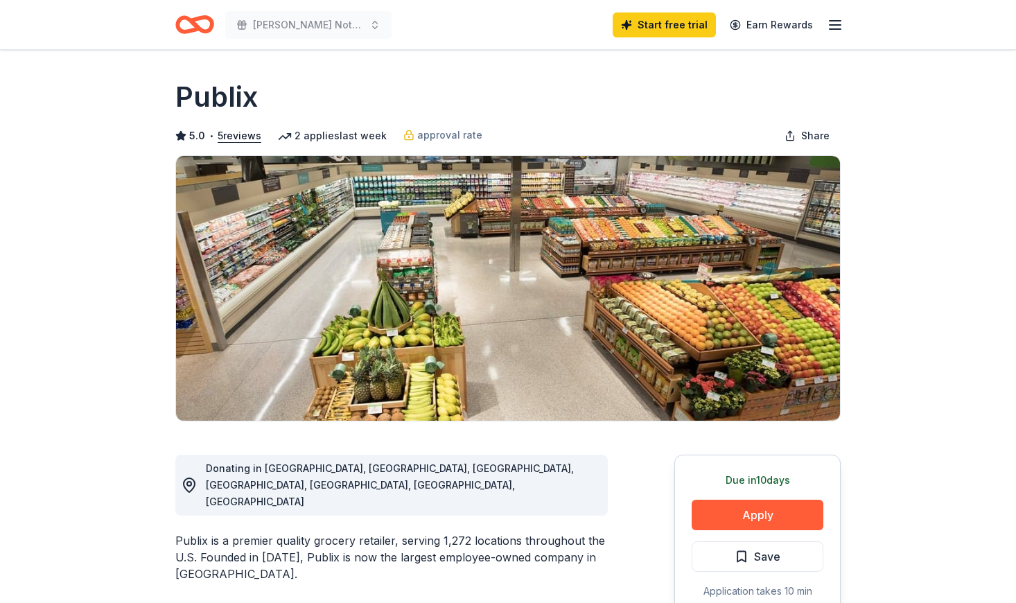
scroll to position [94, 0]
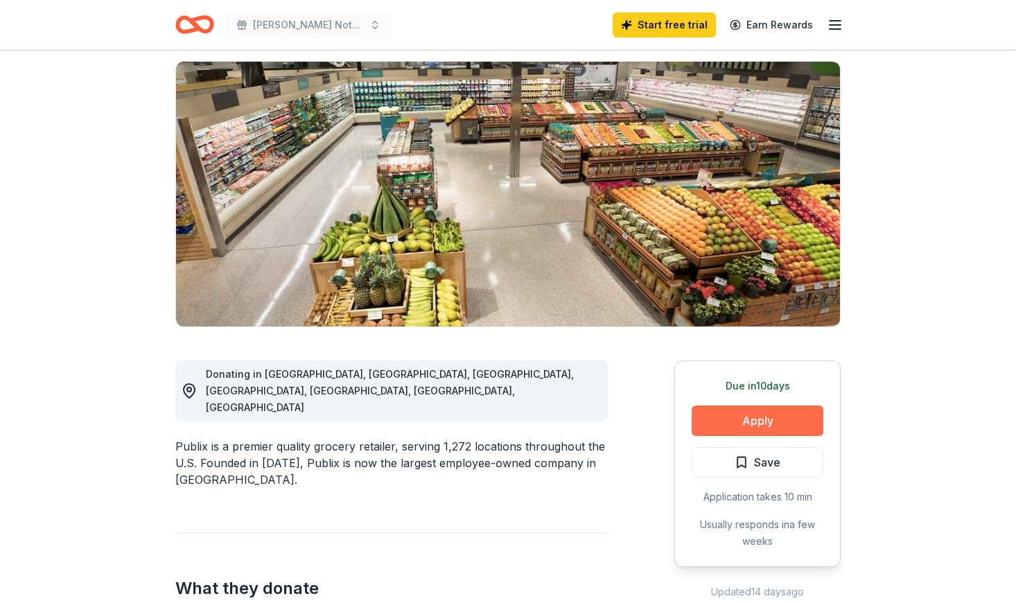
click at [789, 426] on button "Apply" at bounding box center [758, 420] width 132 height 30
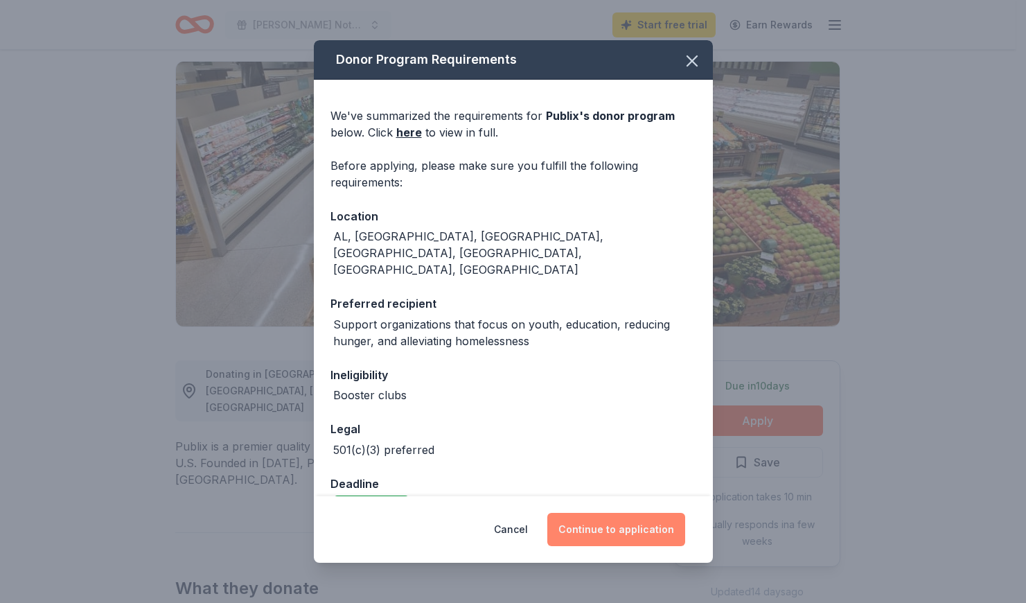
click at [593, 520] on button "Continue to application" at bounding box center [617, 529] width 138 height 33
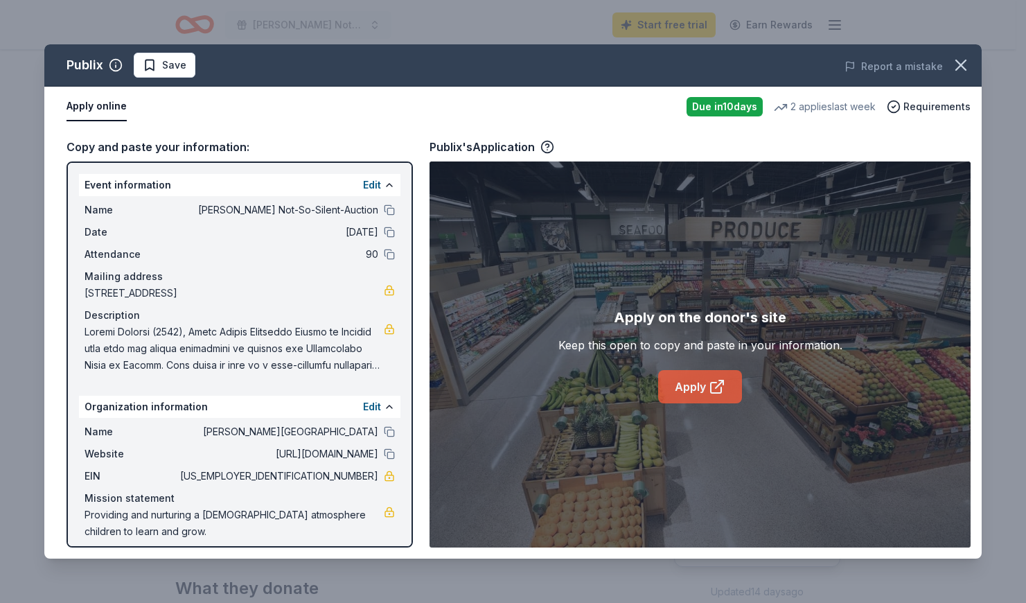
click at [714, 388] on icon at bounding box center [717, 386] width 17 height 17
click at [963, 62] on icon "button" at bounding box center [961, 64] width 19 height 19
